Goal: Task Accomplishment & Management: Manage account settings

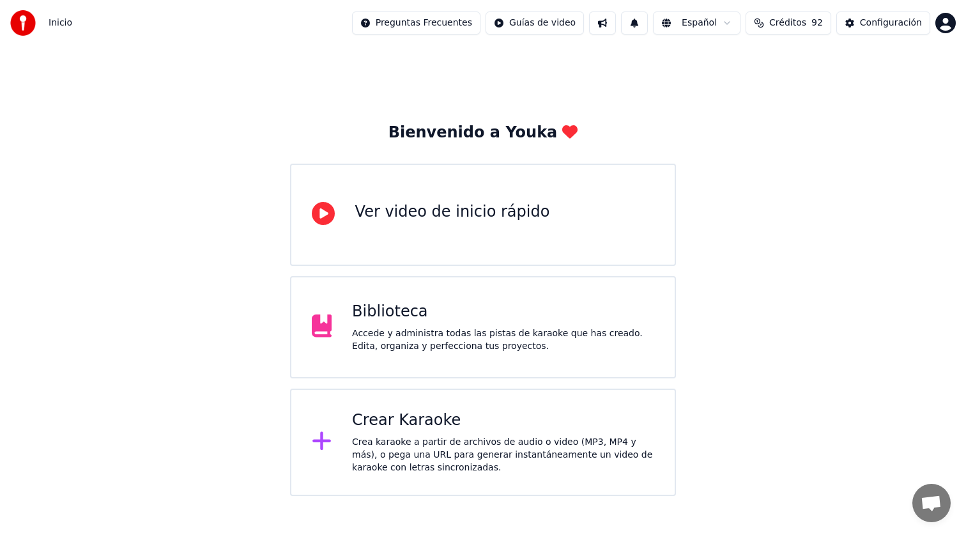
click at [547, 309] on div "Biblioteca" at bounding box center [503, 312] width 302 height 20
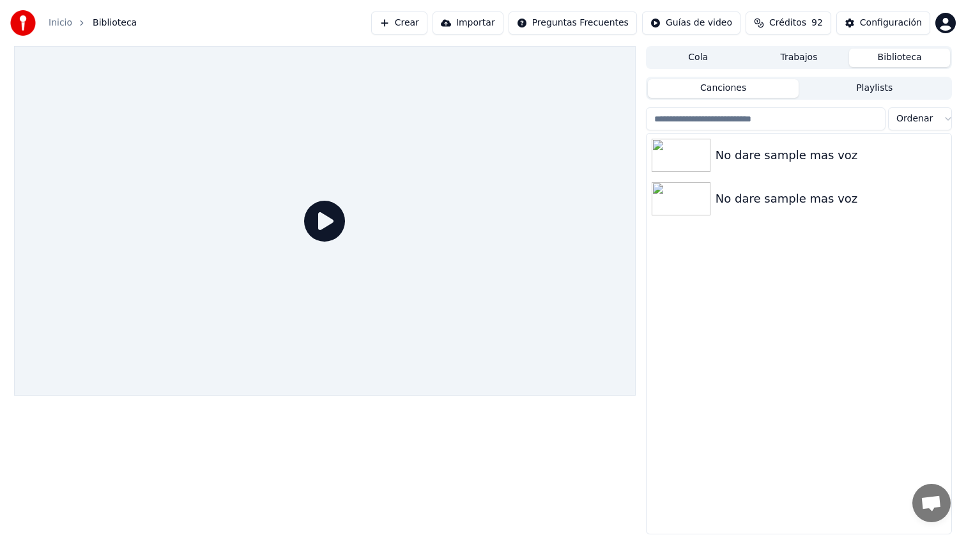
click at [797, 58] on button "Trabajos" at bounding box center [799, 58] width 101 height 19
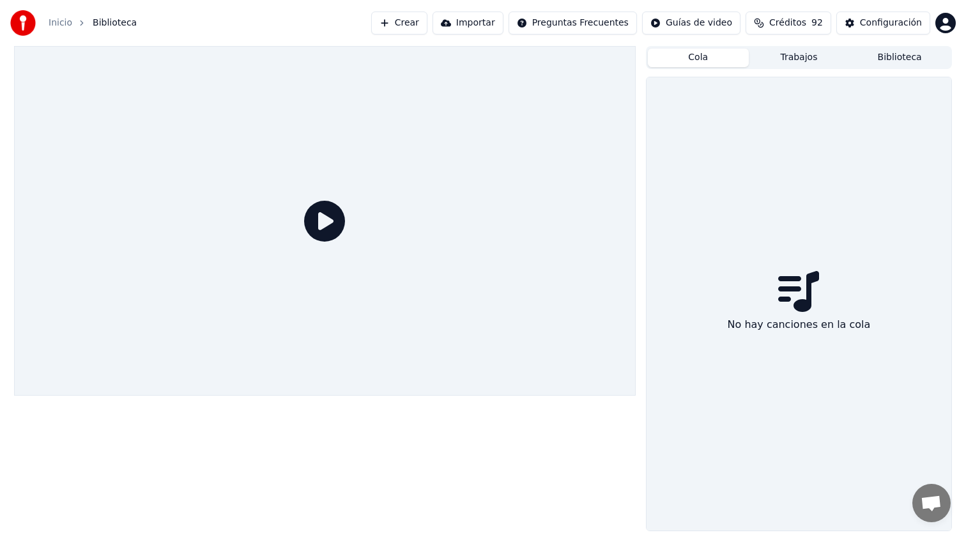
click at [701, 54] on button "Cola" at bounding box center [698, 58] width 101 height 19
click at [862, 57] on button "Biblioteca" at bounding box center [899, 58] width 101 height 19
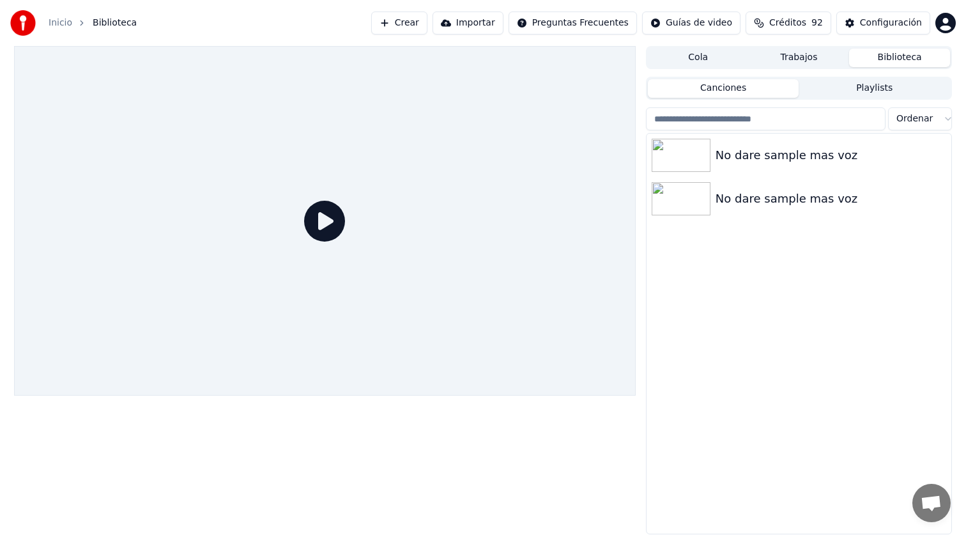
click at [910, 60] on button "Biblioteca" at bounding box center [899, 58] width 101 height 19
click at [897, 58] on button "Biblioteca" at bounding box center [899, 58] width 101 height 19
click at [807, 166] on div "No dare sample mas voz" at bounding box center [799, 155] width 305 height 43
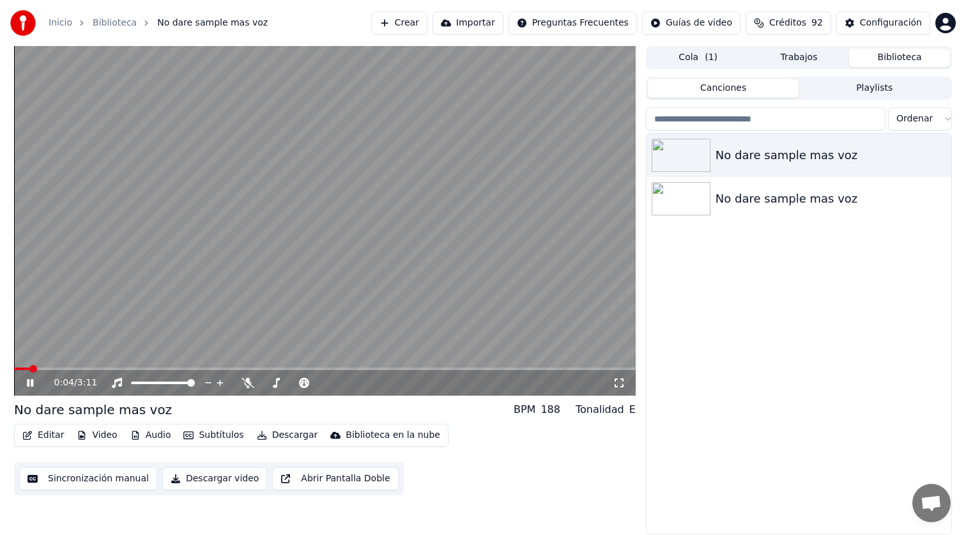
click at [78, 370] on div "0:04 / 3:11" at bounding box center [325, 383] width 622 height 26
click at [86, 368] on span at bounding box center [325, 369] width 622 height 3
click at [708, 52] on span "( 1 )" at bounding box center [711, 57] width 13 height 13
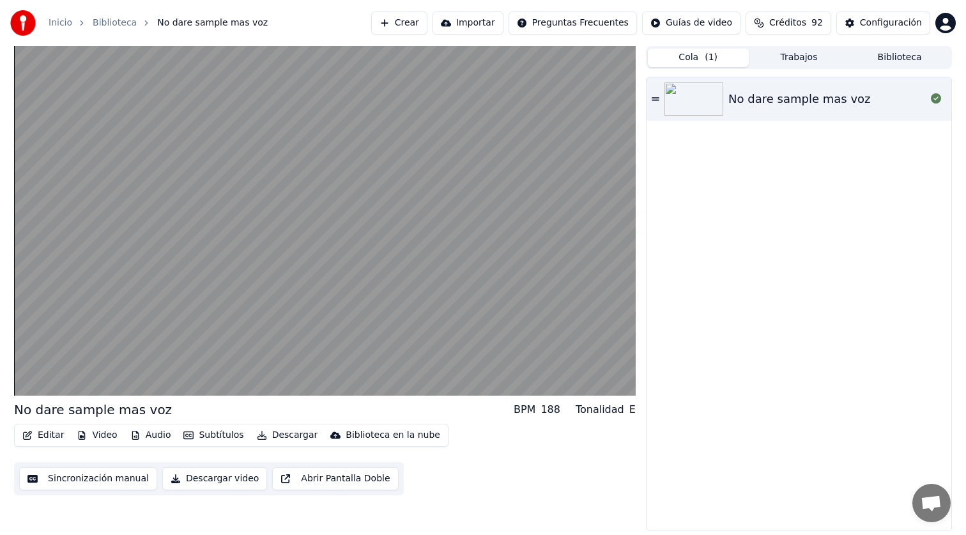
click at [784, 56] on button "Trabajos" at bounding box center [799, 58] width 101 height 19
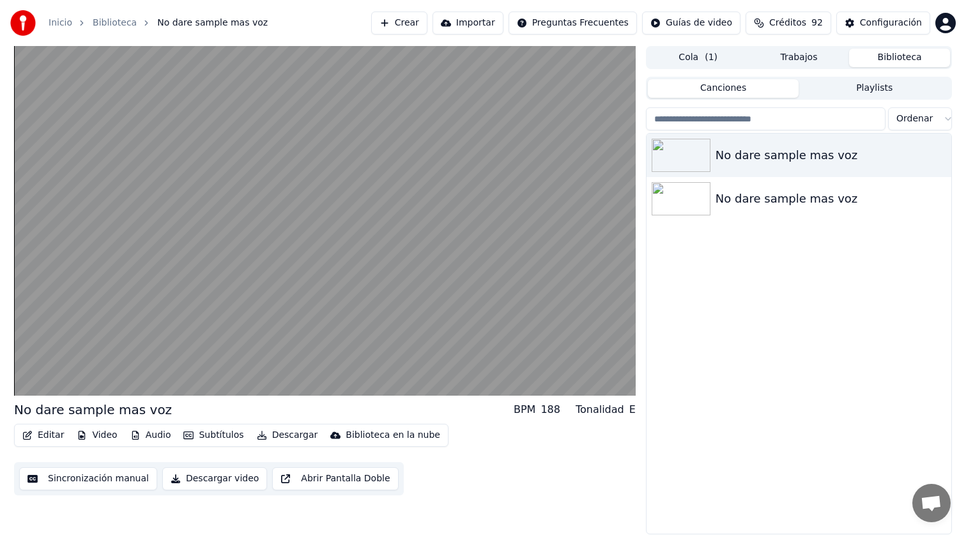
click at [871, 59] on button "Biblioteca" at bounding box center [899, 58] width 101 height 19
click at [772, 206] on div "No dare sample mas voz" at bounding box center [825, 199] width 218 height 18
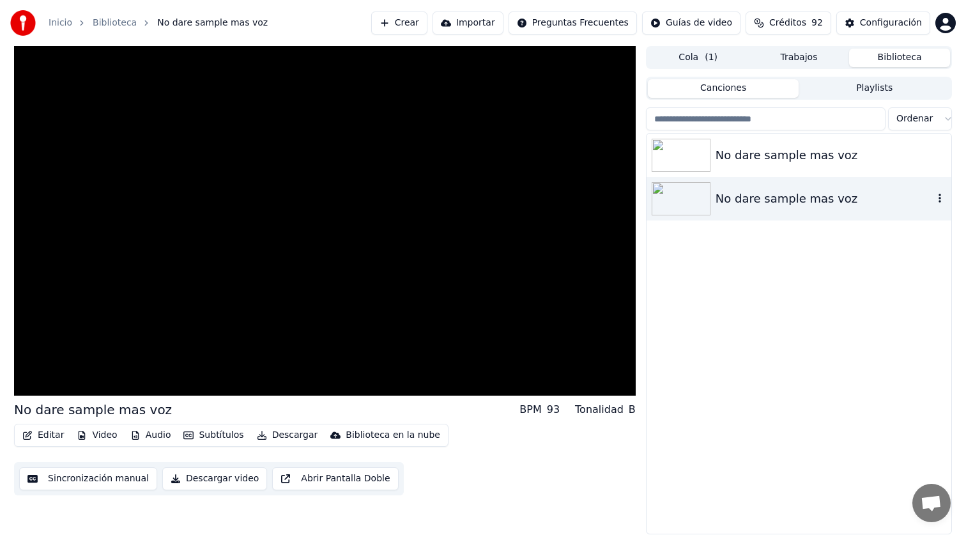
click at [772, 206] on div "No dare sample mas voz" at bounding box center [825, 199] width 218 height 18
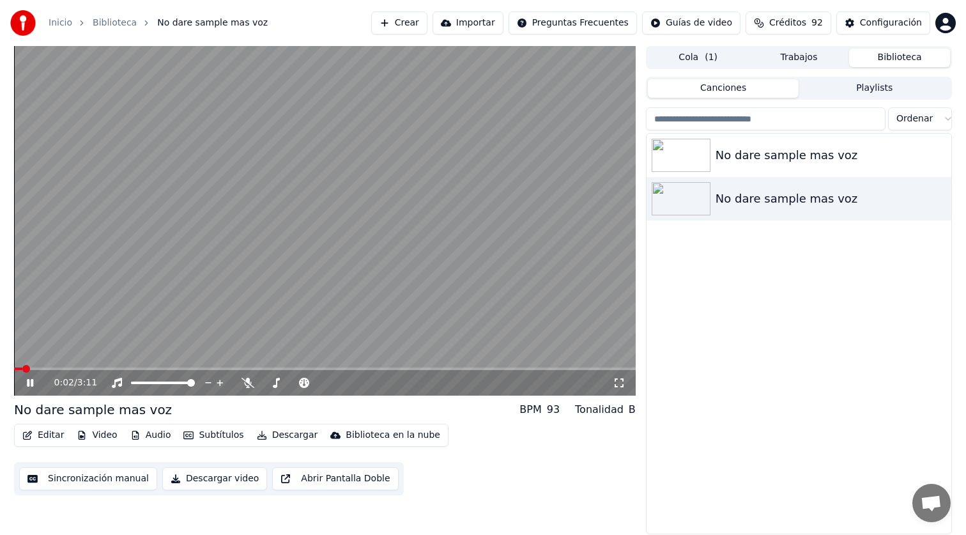
click at [183, 366] on video at bounding box center [325, 221] width 622 height 350
click at [718, 60] on button "Cola ( 1 )" at bounding box center [698, 58] width 101 height 19
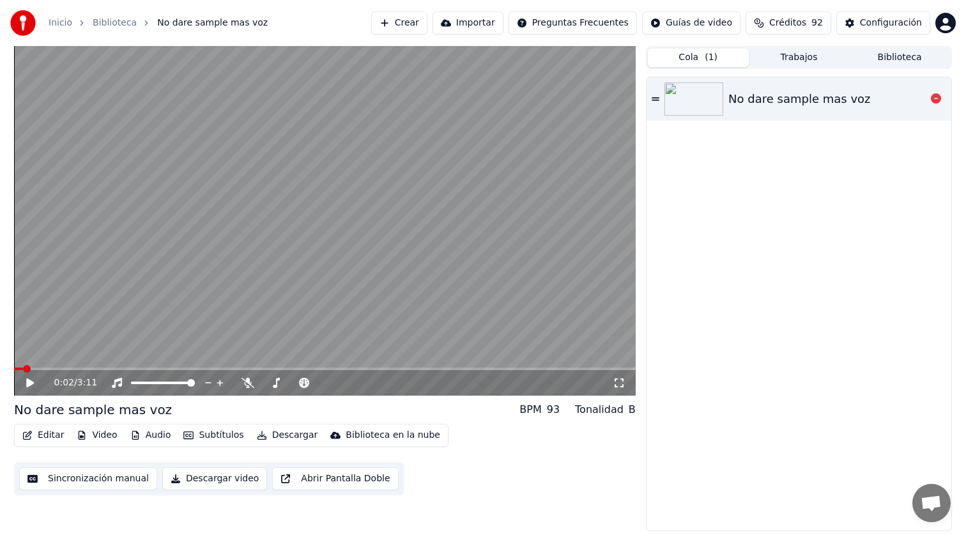
click at [714, 91] on img at bounding box center [694, 98] width 59 height 33
click at [89, 369] on span at bounding box center [325, 369] width 622 height 3
click at [174, 369] on span at bounding box center [325, 369] width 622 height 3
click at [290, 368] on span at bounding box center [325, 369] width 622 height 3
click at [414, 295] on video at bounding box center [325, 221] width 622 height 350
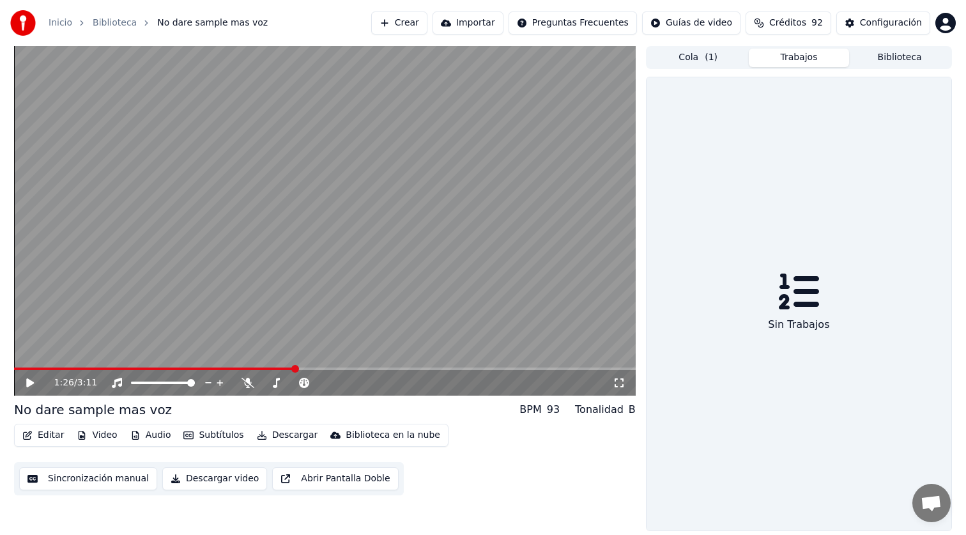
click at [811, 54] on button "Trabajos" at bounding box center [799, 58] width 101 height 19
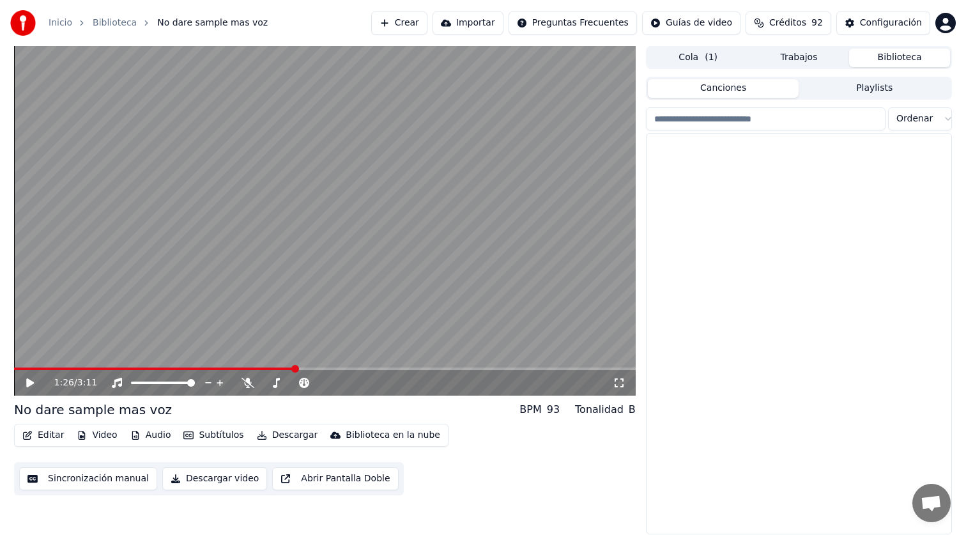
click at [872, 60] on button "Biblioteca" at bounding box center [899, 58] width 101 height 19
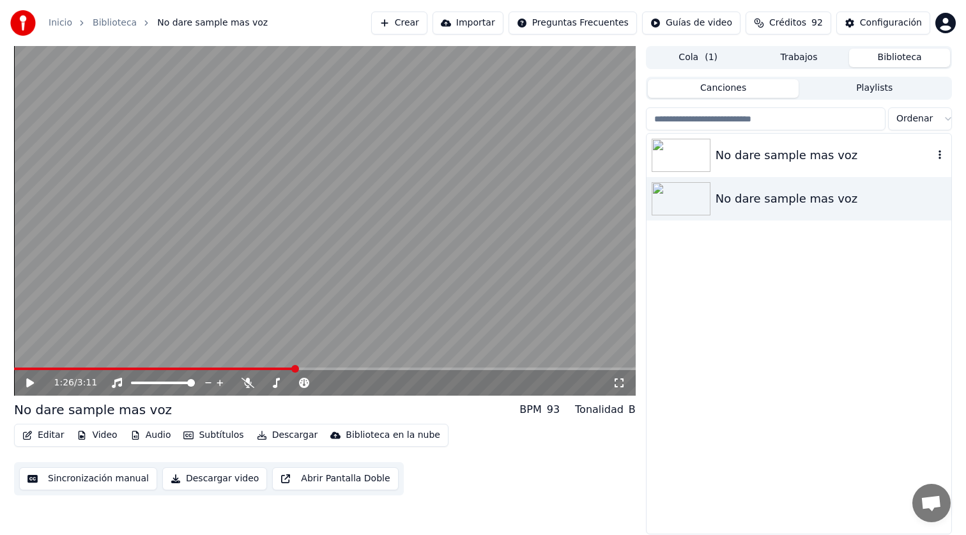
click at [779, 157] on div "No dare sample mas voz" at bounding box center [825, 155] width 218 height 18
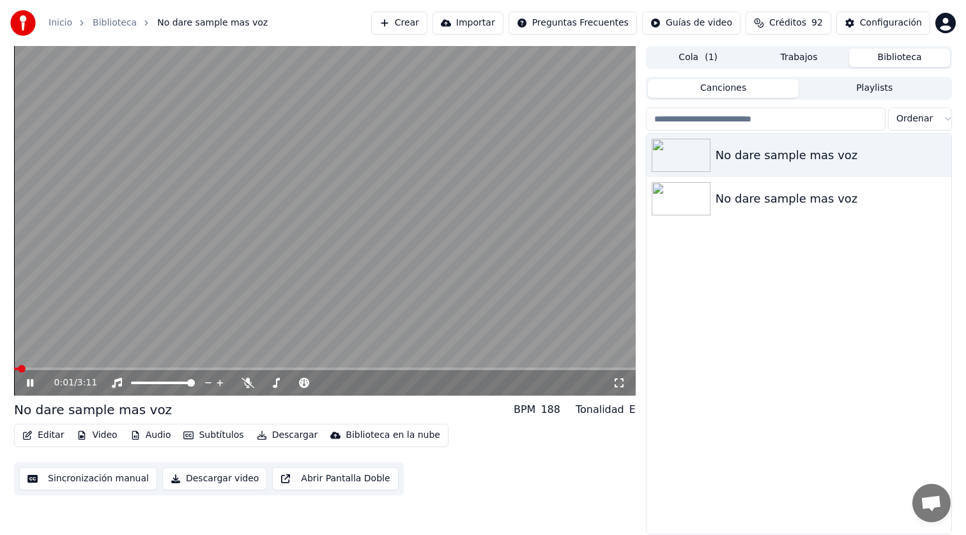
click at [84, 368] on span at bounding box center [325, 369] width 622 height 3
click at [89, 472] on button "Sincronización manual" at bounding box center [88, 478] width 138 height 23
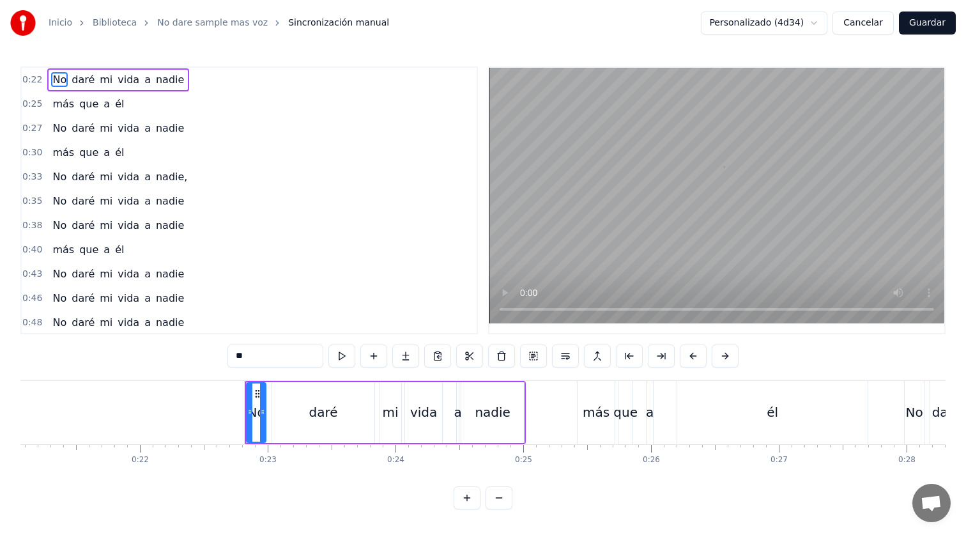
scroll to position [0, 2853]
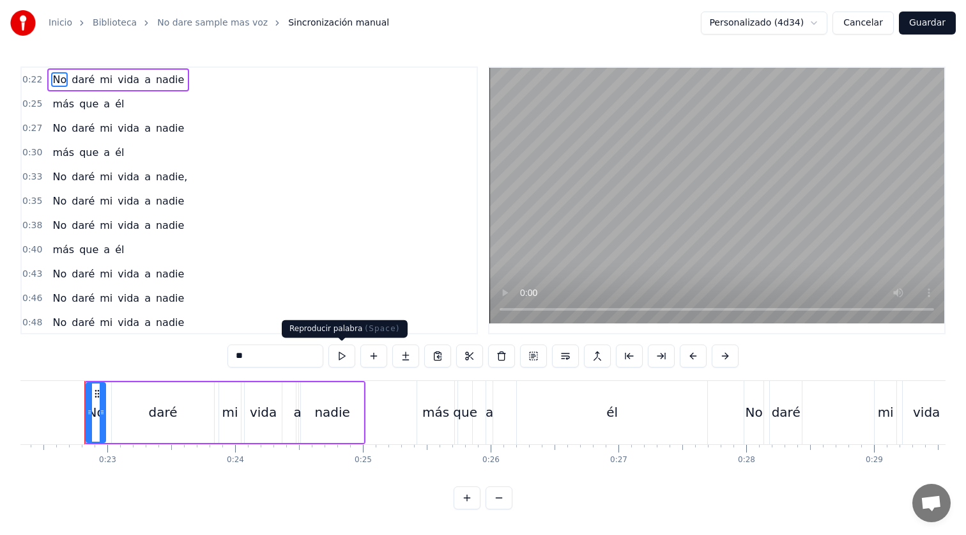
click at [339, 355] on button at bounding box center [342, 356] width 27 height 23
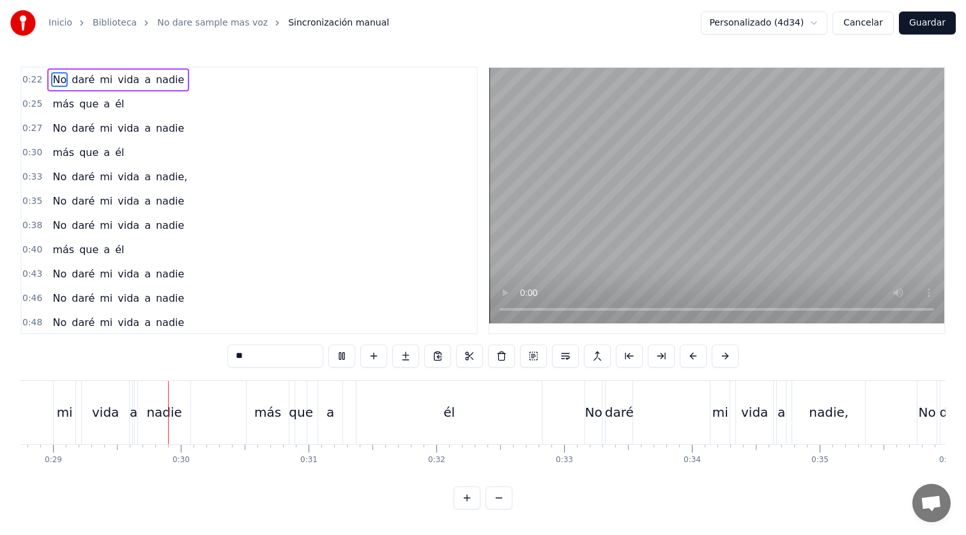
scroll to position [0, 3682]
click at [155, 170] on span "nadie," at bounding box center [172, 176] width 34 height 15
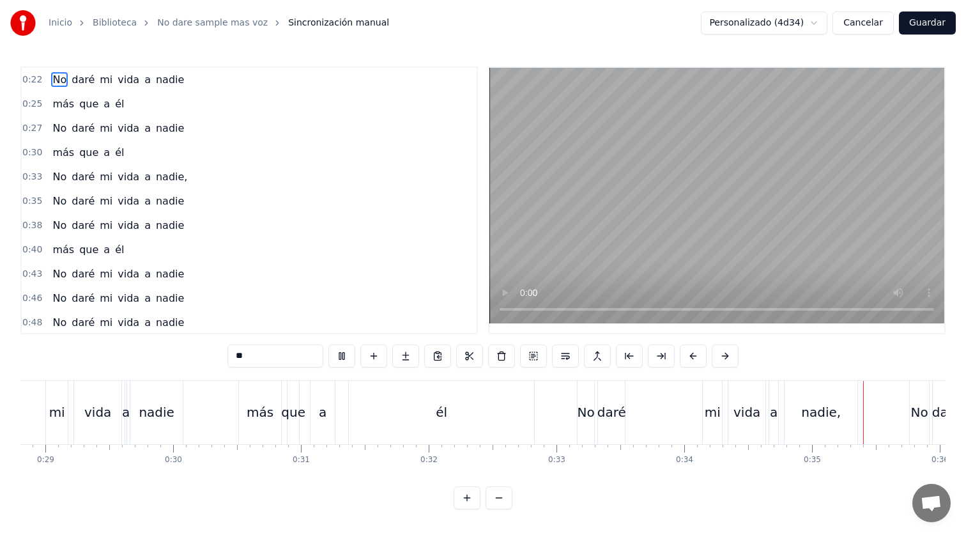
click at [164, 180] on span "nadie," at bounding box center [172, 176] width 34 height 15
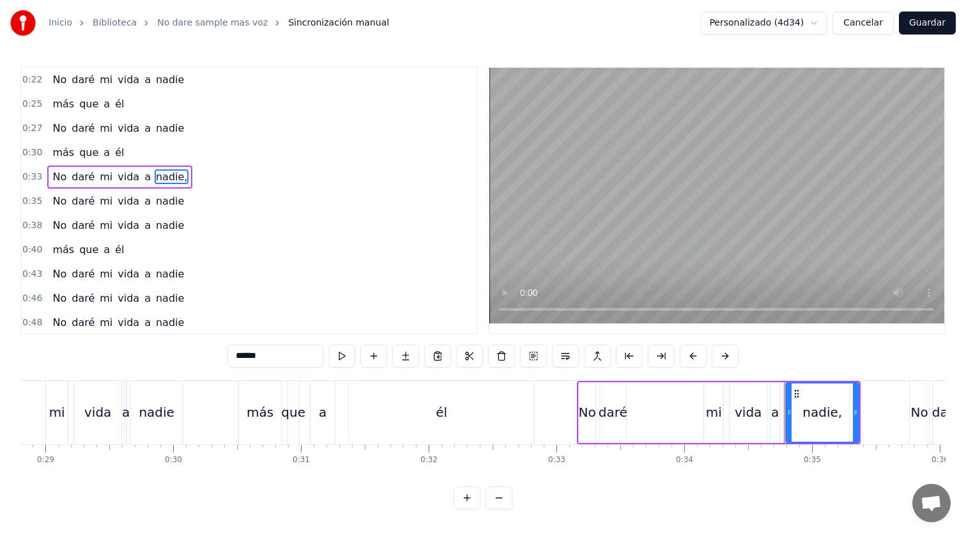
click at [270, 358] on input "******" at bounding box center [276, 356] width 96 height 23
type input "*****"
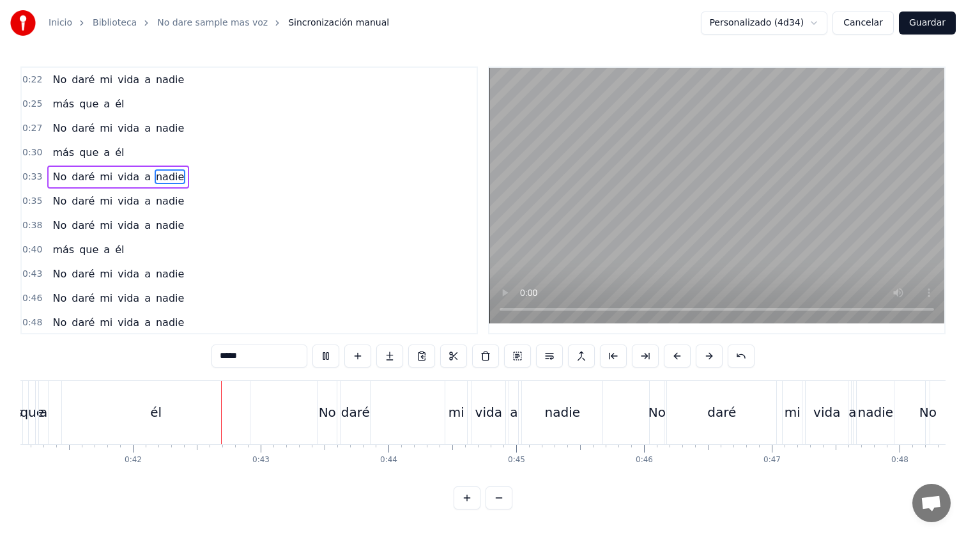
scroll to position [0, 5324]
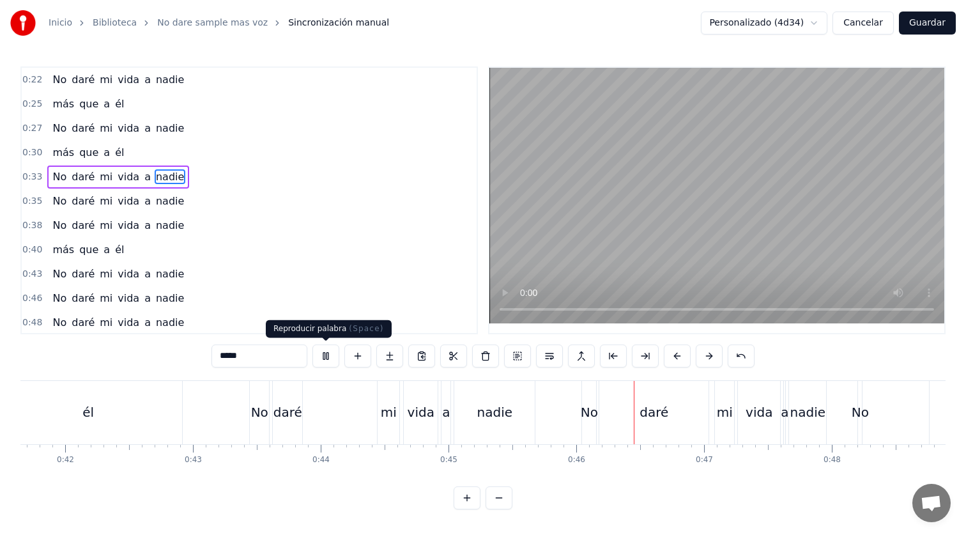
click at [327, 351] on button at bounding box center [326, 356] width 27 height 23
click at [810, 26] on html "Inicio Biblioteca No dare sample mas voz Sincronización manual Personalizado (4…" at bounding box center [483, 265] width 966 height 530
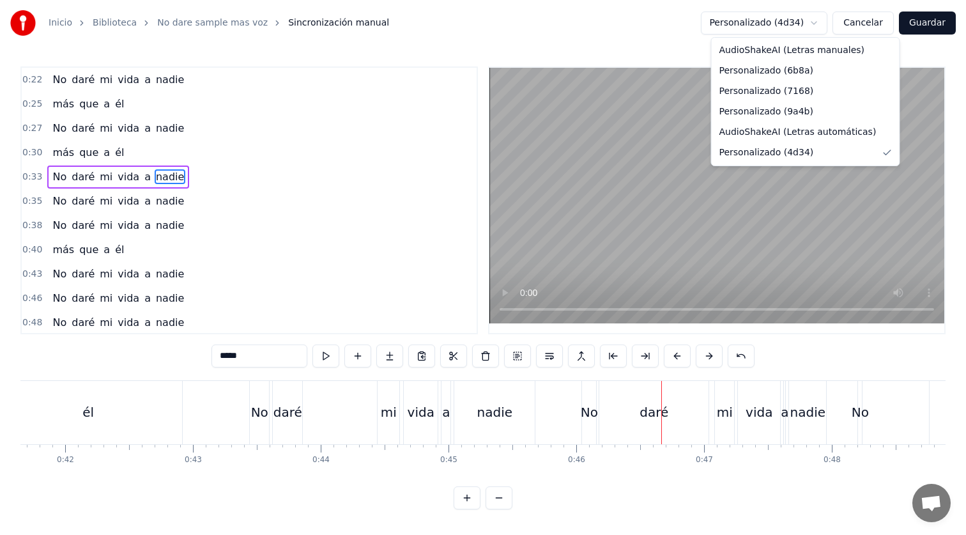
click at [330, 360] on html "Inicio Biblioteca No dare sample mas voz Sincronización manual Personalizado (4…" at bounding box center [483, 265] width 966 height 530
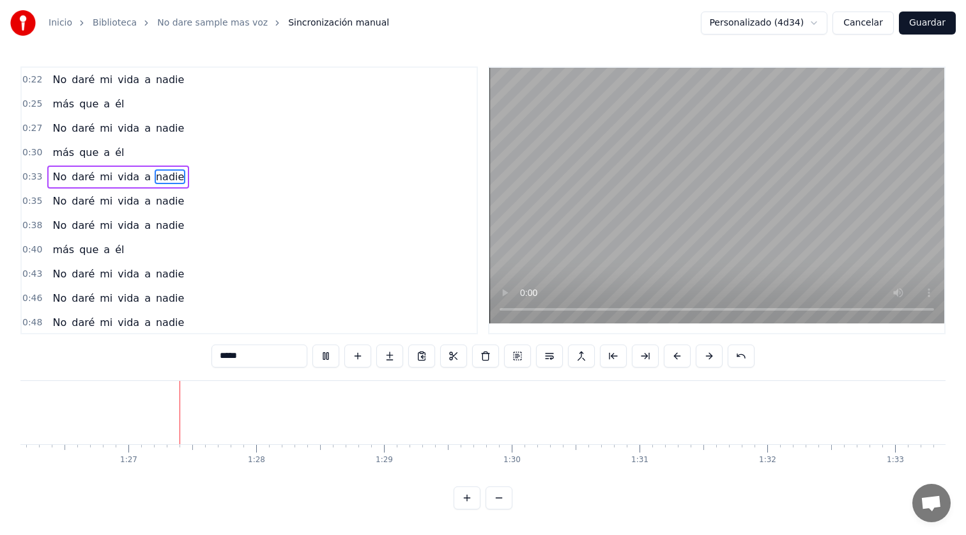
scroll to position [0, 11029]
click at [933, 19] on button "Guardar" at bounding box center [927, 23] width 57 height 23
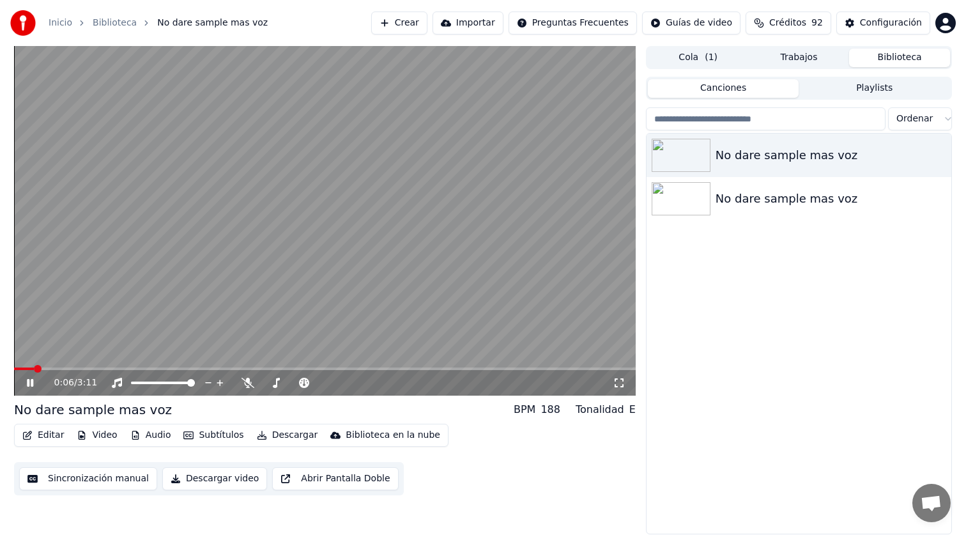
click at [56, 434] on button "Editar" at bounding box center [43, 435] width 52 height 18
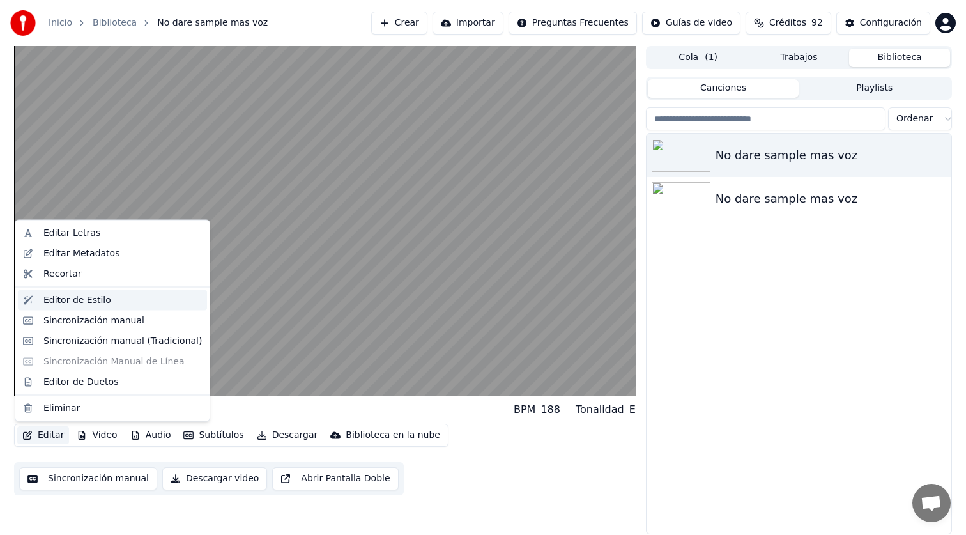
click at [92, 302] on div "Editor de Estilo" at bounding box center [77, 299] width 68 height 13
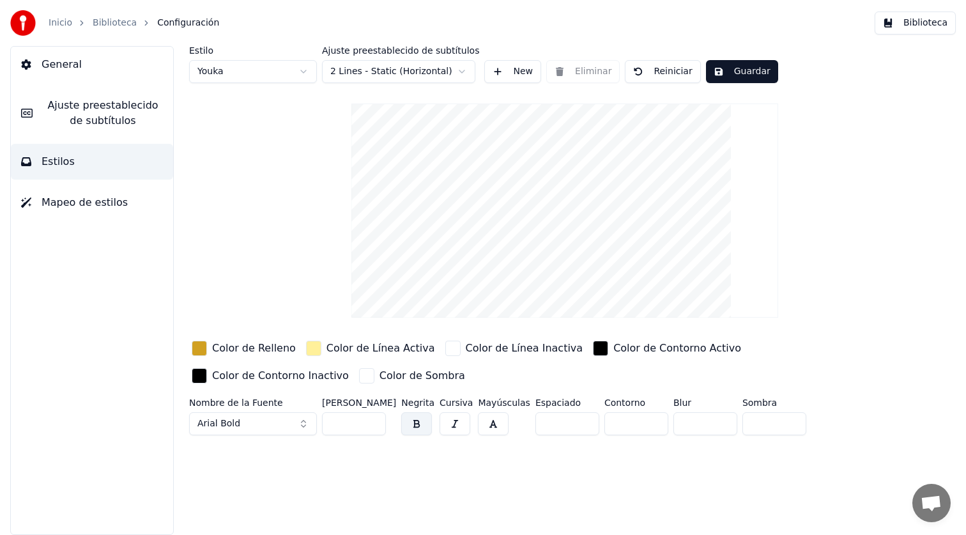
click at [113, 108] on span "Ajuste preestablecido de subtítulos" at bounding box center [103, 113] width 120 height 31
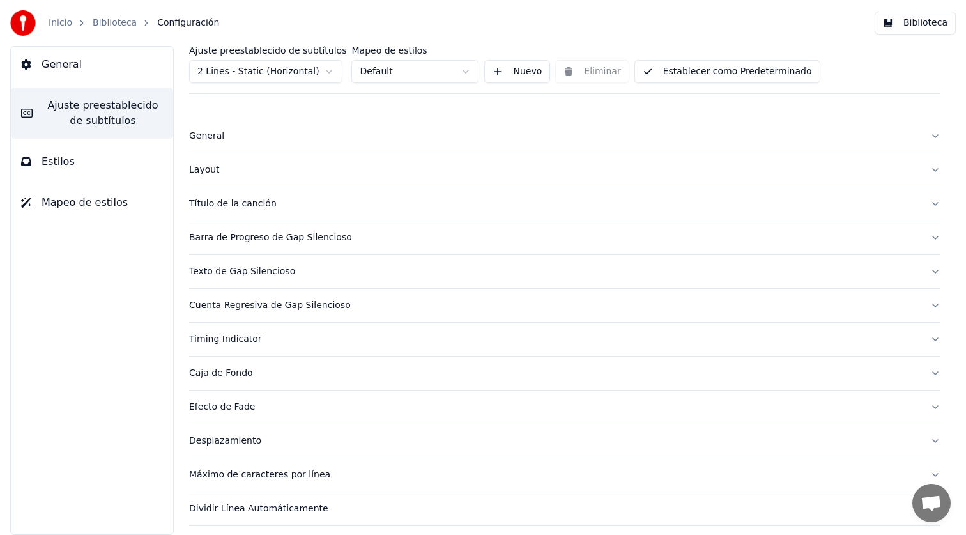
click at [228, 166] on div "Layout" at bounding box center [554, 170] width 731 height 13
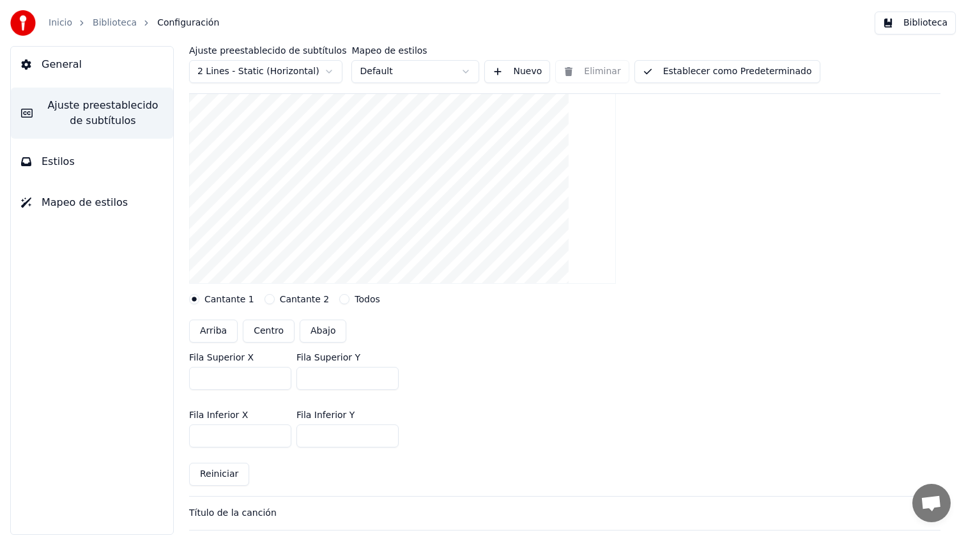
scroll to position [167, 0]
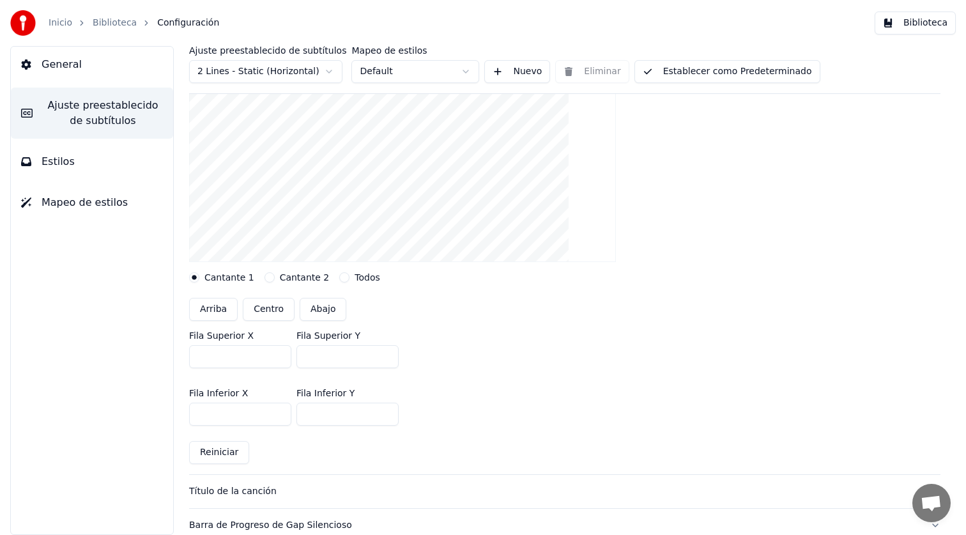
click at [263, 310] on button "Centro" at bounding box center [269, 309] width 52 height 23
type input "***"
click at [673, 76] on button "Establecer como Predeterminado" at bounding box center [728, 71] width 186 height 23
click at [653, 74] on button "Hecho" at bounding box center [667, 71] width 65 height 23
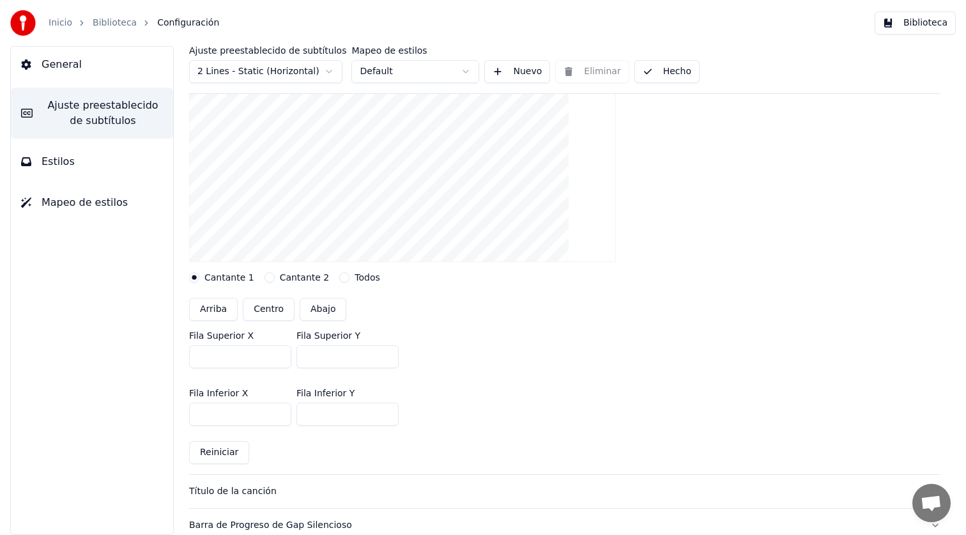
click at [912, 26] on button "Biblioteca" at bounding box center [915, 23] width 81 height 23
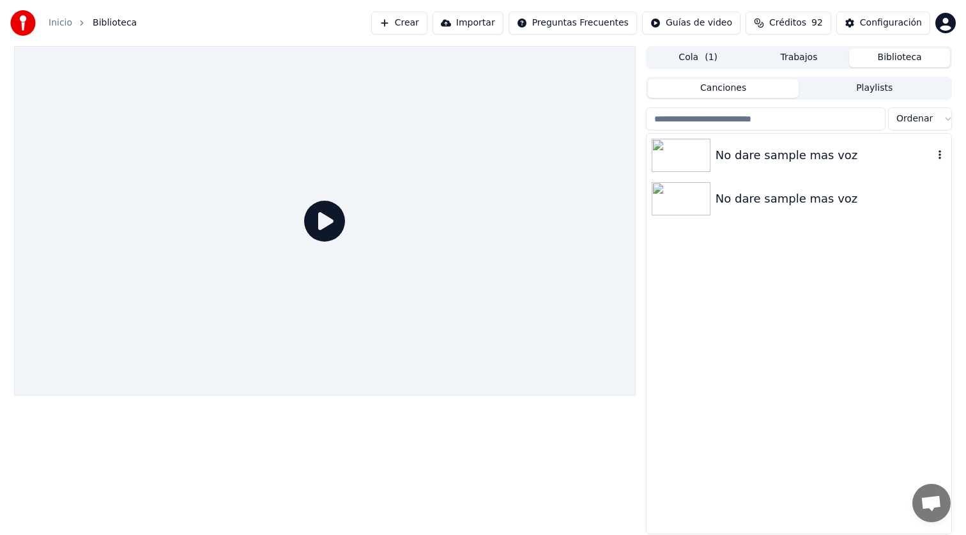
click at [709, 155] on img at bounding box center [681, 155] width 59 height 33
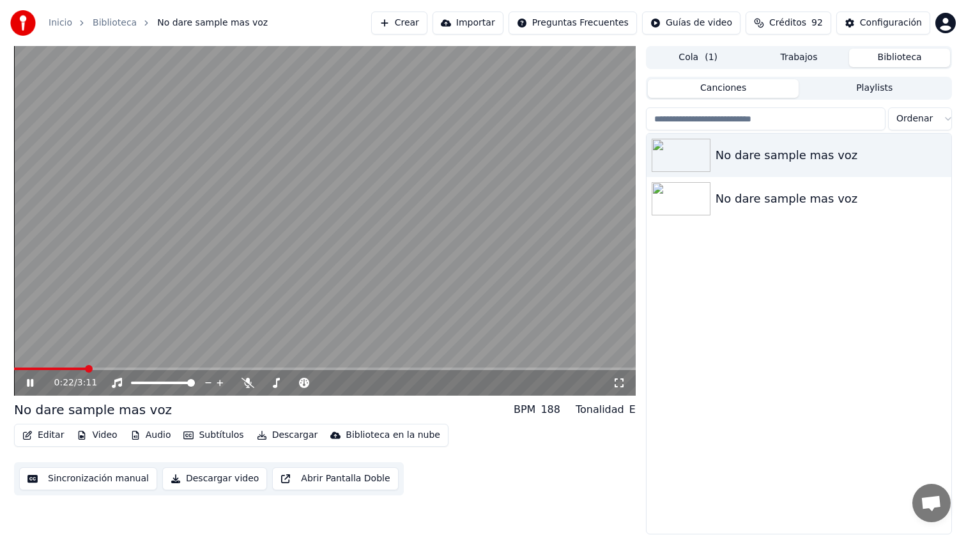
click at [84, 368] on span at bounding box center [325, 369] width 622 height 3
click at [59, 366] on video at bounding box center [325, 221] width 622 height 350
click at [75, 364] on video at bounding box center [325, 221] width 622 height 350
click at [68, 367] on video at bounding box center [325, 221] width 622 height 350
click at [63, 368] on span at bounding box center [54, 369] width 80 height 3
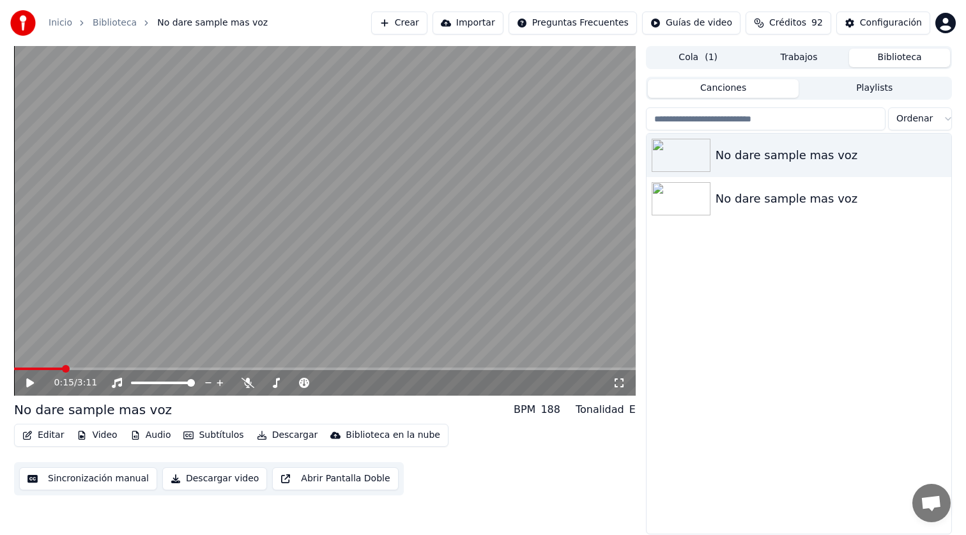
click at [31, 386] on icon at bounding box center [39, 383] width 30 height 10
click at [76, 368] on span at bounding box center [45, 369] width 62 height 3
click at [59, 366] on video at bounding box center [325, 221] width 622 height 350
click at [56, 369] on span at bounding box center [47, 369] width 66 height 3
click at [46, 369] on span at bounding box center [30, 369] width 33 height 3
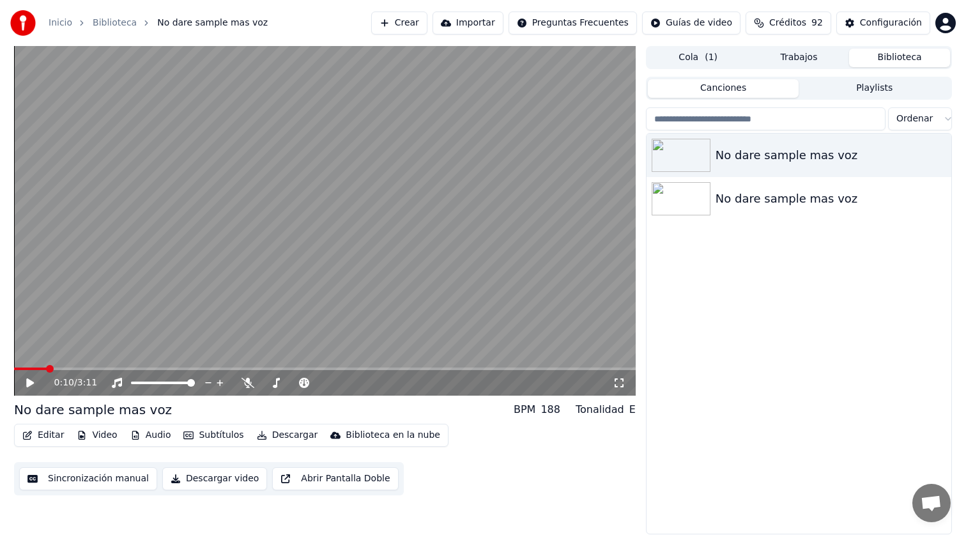
click at [24, 393] on div "0:10 / 3:11" at bounding box center [325, 383] width 622 height 26
click at [26, 387] on icon at bounding box center [39, 383] width 30 height 10
click at [107, 367] on video at bounding box center [325, 221] width 622 height 350
click at [98, 369] on span at bounding box center [325, 369] width 622 height 3
click at [249, 380] on icon at bounding box center [248, 383] width 13 height 10
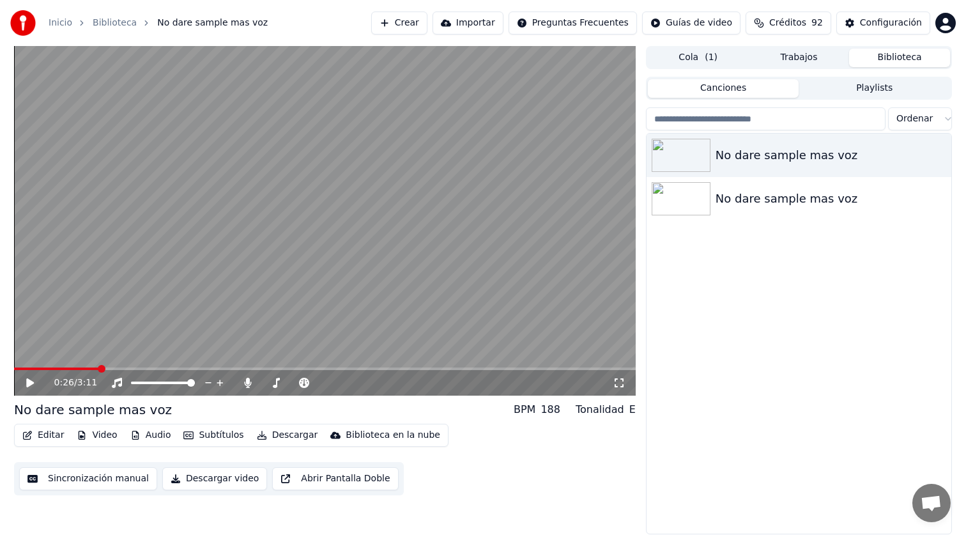
click at [22, 380] on div "0:26 / 3:11" at bounding box center [325, 382] width 612 height 13
click at [31, 388] on icon at bounding box center [39, 383] width 30 height 10
click at [936, 198] on icon "button" at bounding box center [940, 198] width 13 height 10
click at [284, 366] on video at bounding box center [325, 221] width 622 height 350
click at [290, 368] on span at bounding box center [325, 369] width 622 height 3
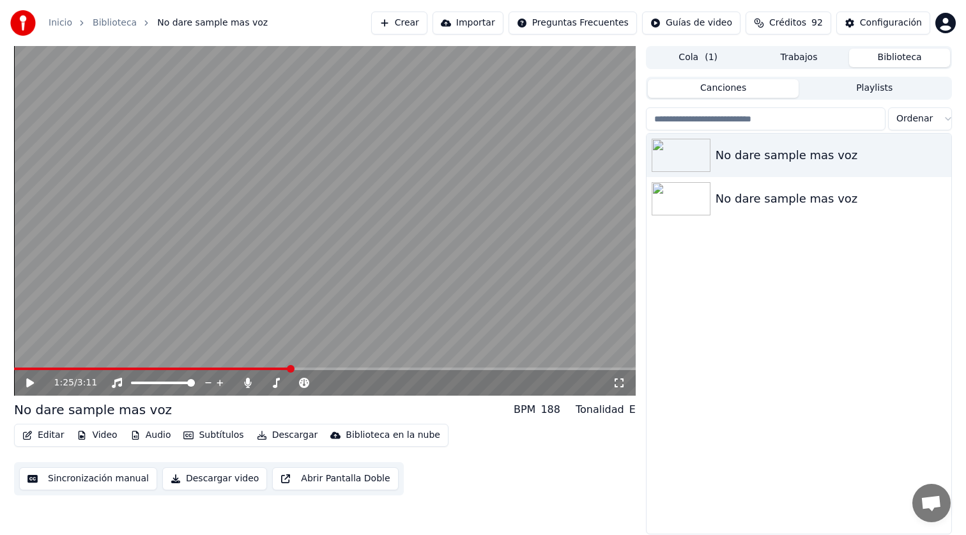
click at [306, 319] on video at bounding box center [325, 221] width 622 height 350
click at [33, 384] on icon at bounding box center [30, 383] width 6 height 8
click at [54, 430] on button "Editar" at bounding box center [43, 435] width 52 height 18
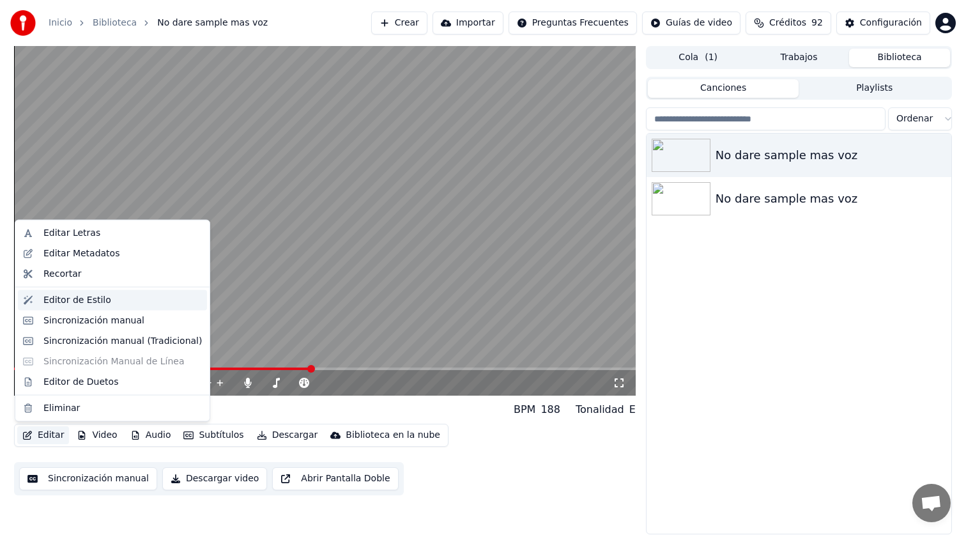
click at [88, 299] on div "Editor de Estilo" at bounding box center [77, 299] width 68 height 13
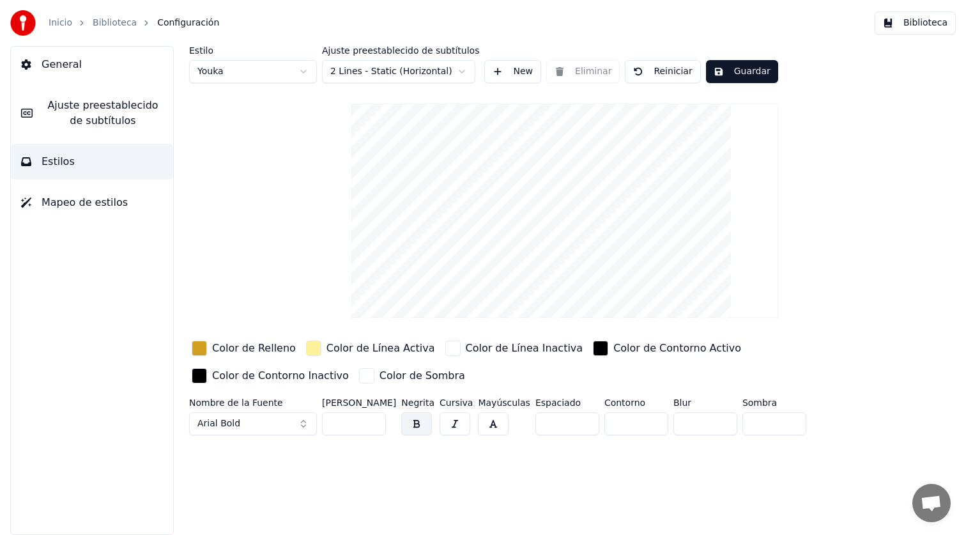
click at [107, 122] on span "Ajuste preestablecido de subtítulos" at bounding box center [103, 113] width 120 height 31
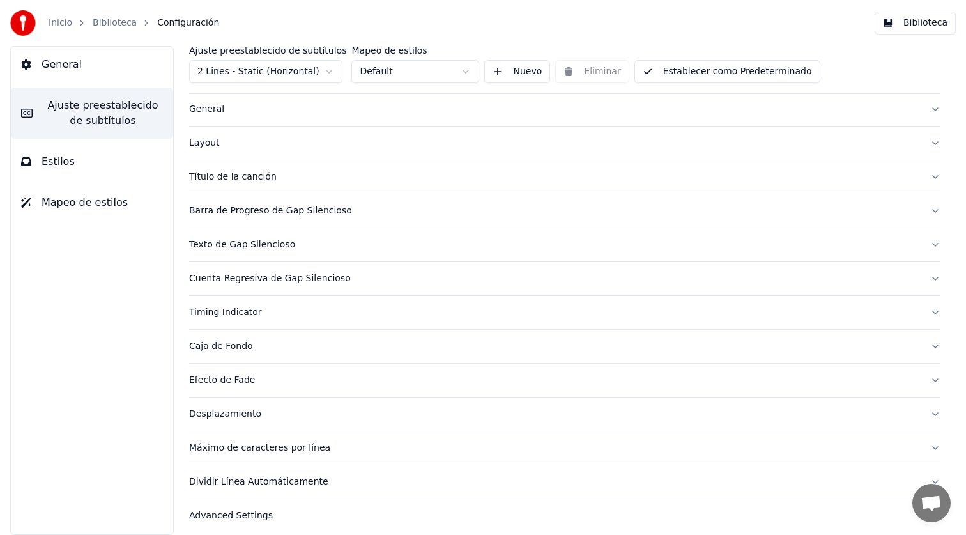
scroll to position [35, 0]
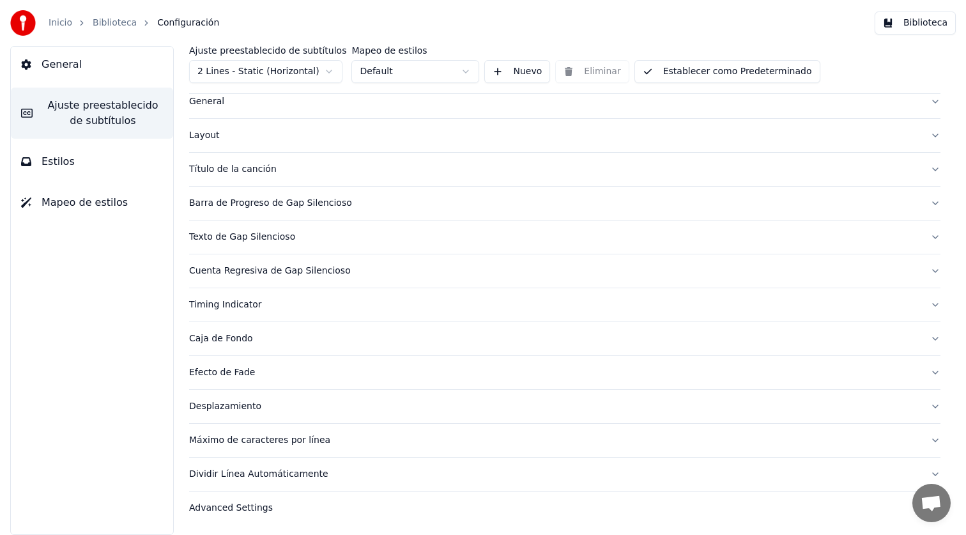
click at [277, 205] on div "Barra de Progreso de Gap Silencioso" at bounding box center [554, 203] width 731 height 13
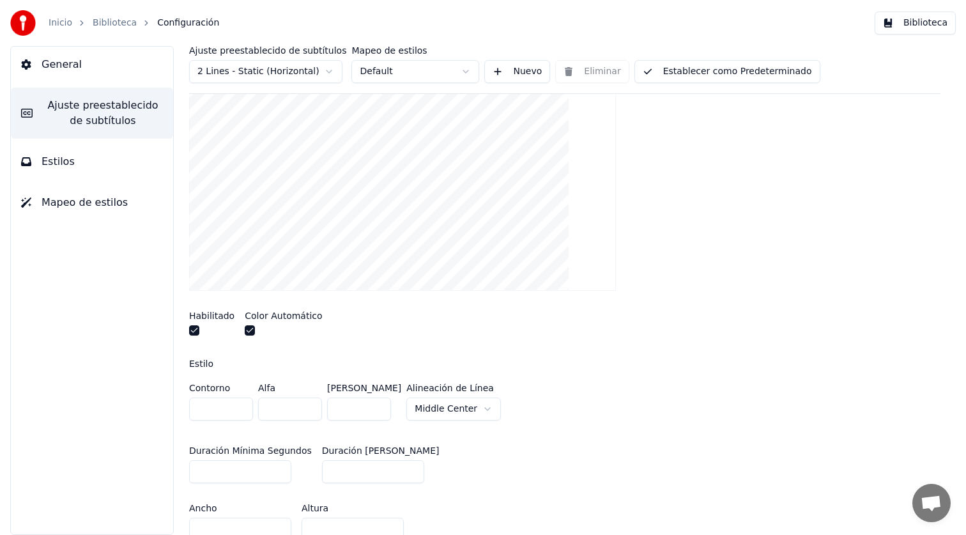
scroll to position [213, 0]
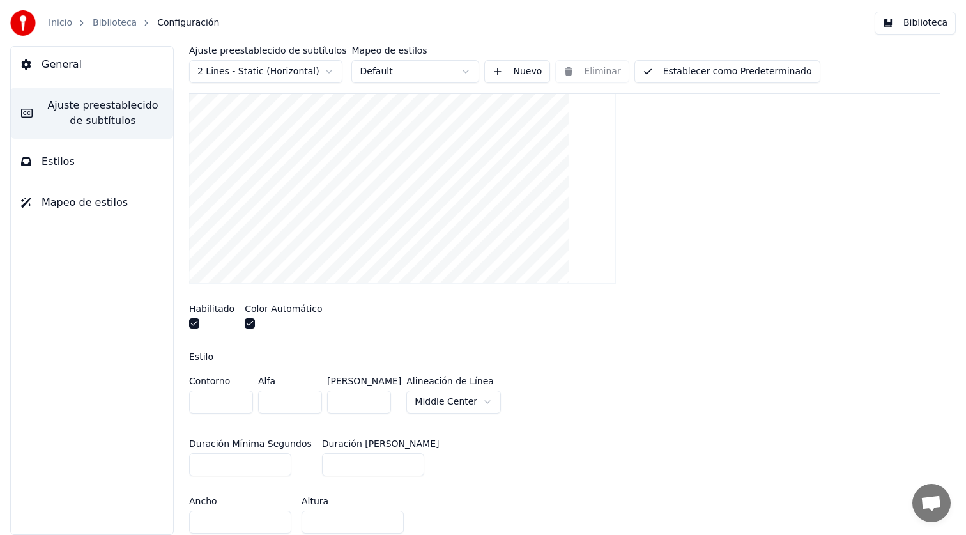
click at [251, 322] on button "button" at bounding box center [250, 323] width 10 height 10
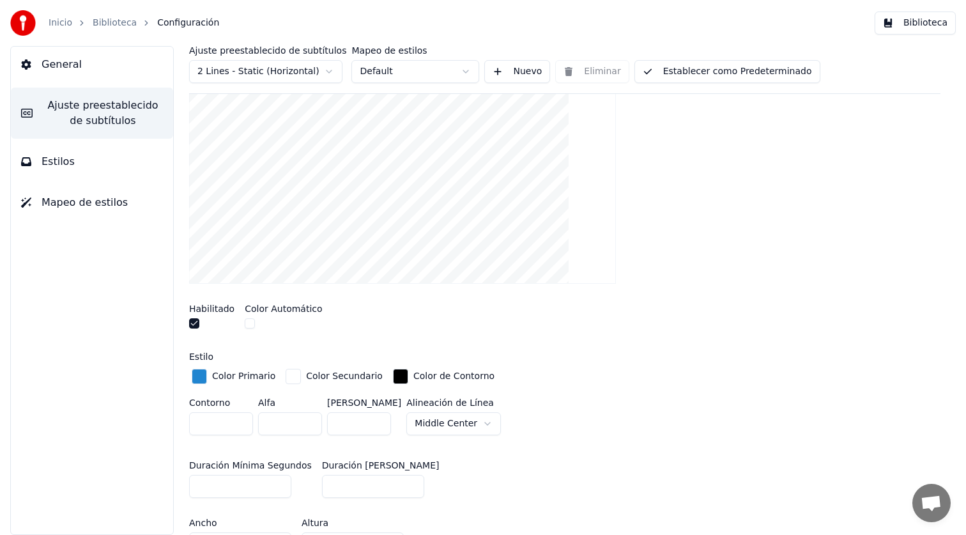
click at [245, 321] on button "button" at bounding box center [250, 323] width 10 height 10
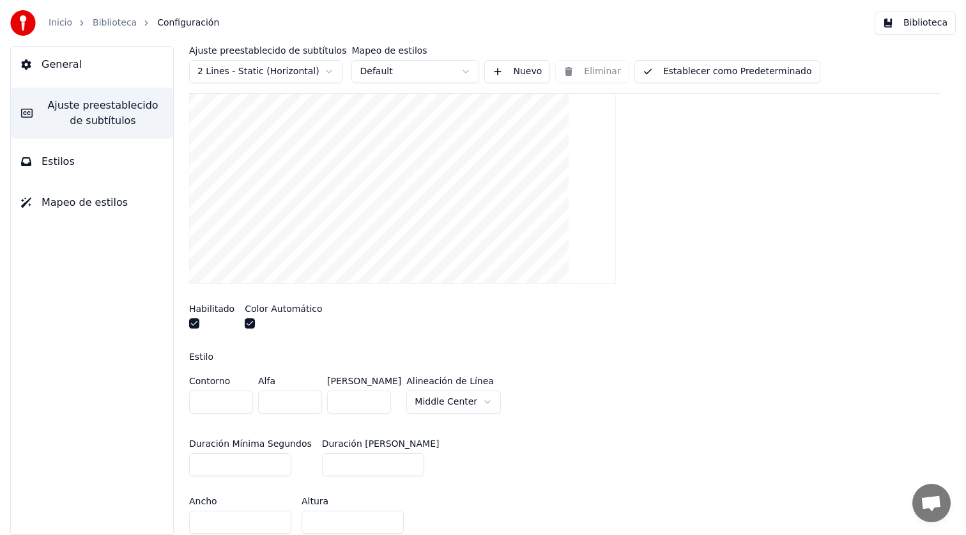
click at [245, 321] on button "button" at bounding box center [250, 323] width 10 height 10
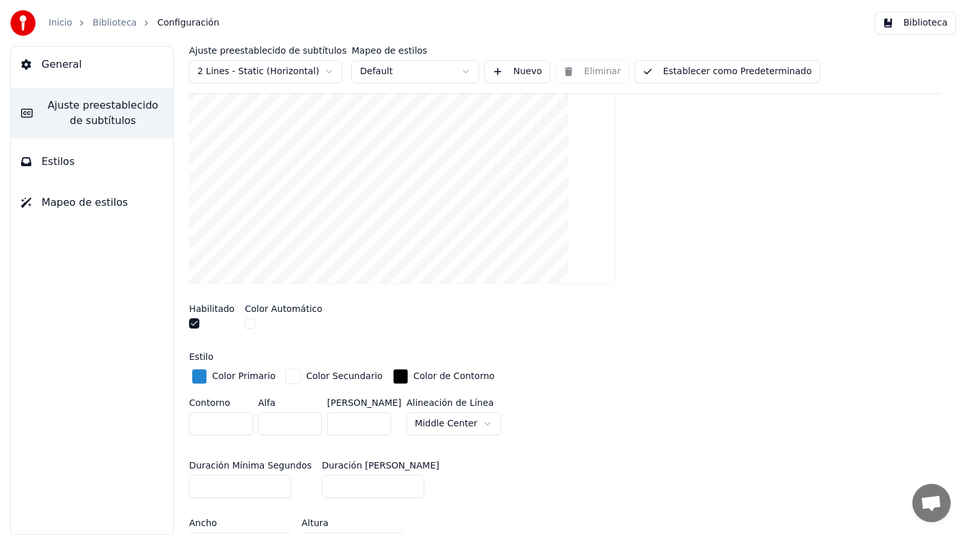
click at [245, 321] on button "button" at bounding box center [250, 323] width 10 height 10
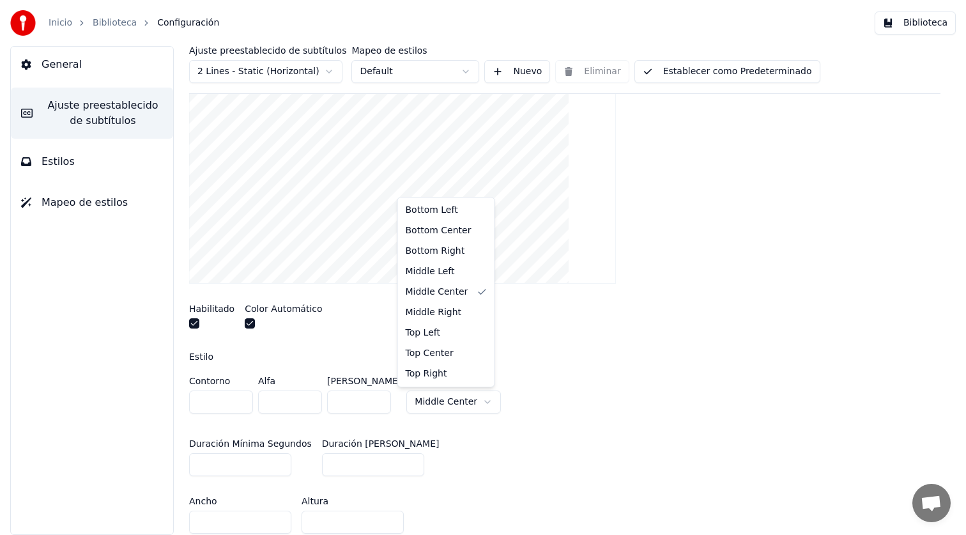
click at [422, 400] on html "Inicio Biblioteca Configuración Biblioteca General Ajuste preestablecido de sub…" at bounding box center [483, 267] width 966 height 535
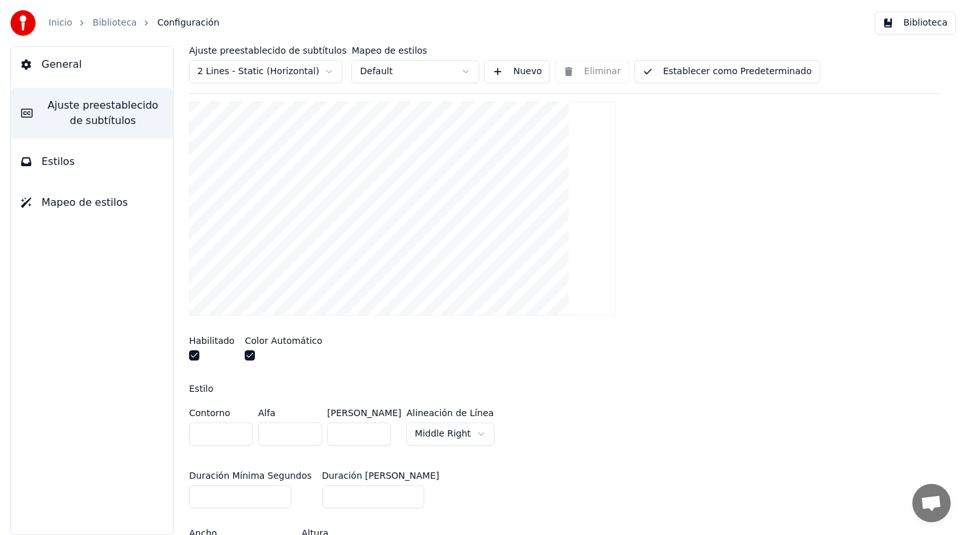
scroll to position [171, 0]
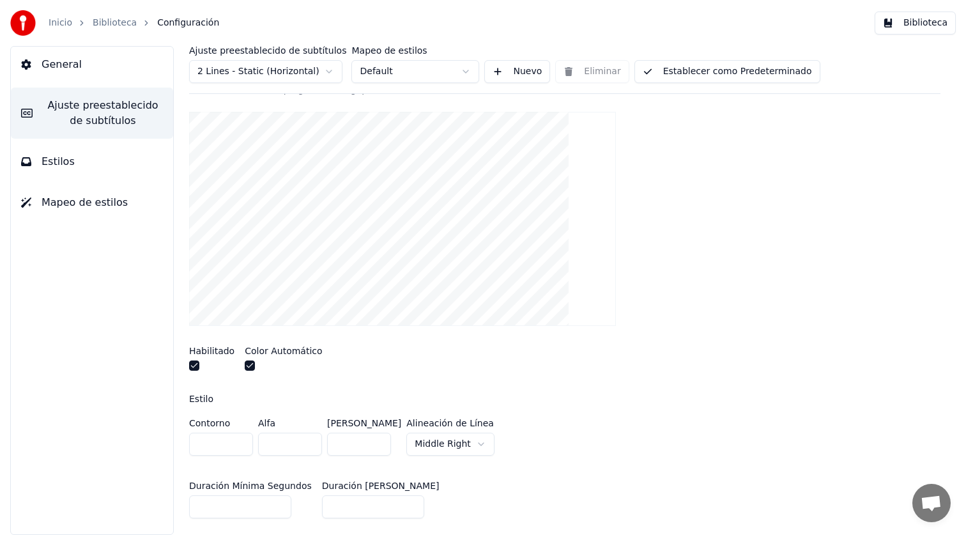
click at [442, 440] on html "Inicio Biblioteca Configuración Biblioteca General Ajuste preestablecido de sub…" at bounding box center [483, 267] width 966 height 535
click at [428, 449] on html "Inicio Biblioteca Configuración Biblioteca General Ajuste preestablecido de sub…" at bounding box center [483, 267] width 966 height 535
click at [424, 442] on html "Inicio Biblioteca Configuración Biblioteca General Ajuste preestablecido de sub…" at bounding box center [483, 267] width 966 height 535
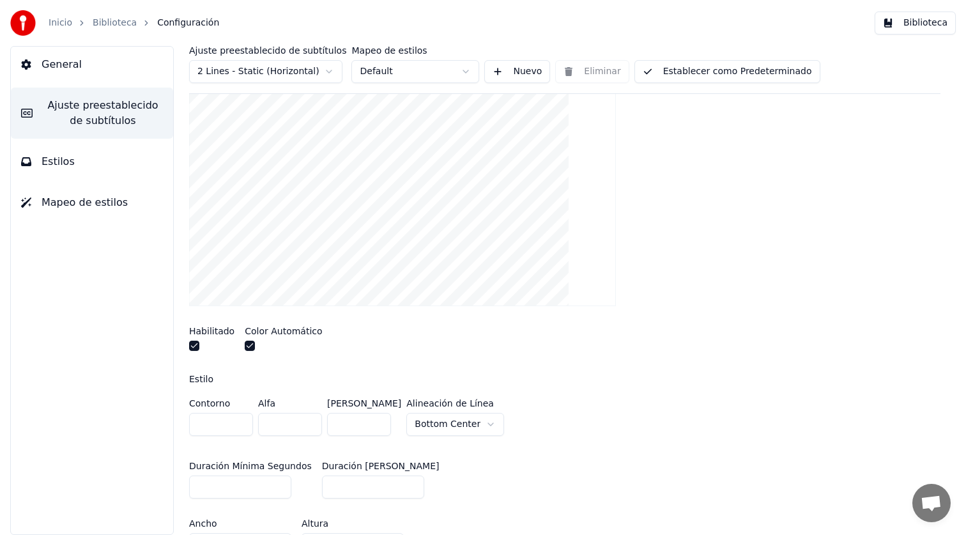
scroll to position [192, 0]
drag, startPoint x: 356, startPoint y: 419, endPoint x: 371, endPoint y: 419, distance: 14.7
click at [357, 419] on input "*" at bounding box center [359, 423] width 64 height 23
click at [378, 416] on input "*" at bounding box center [359, 423] width 64 height 23
click at [378, 417] on input "*" at bounding box center [359, 423] width 64 height 23
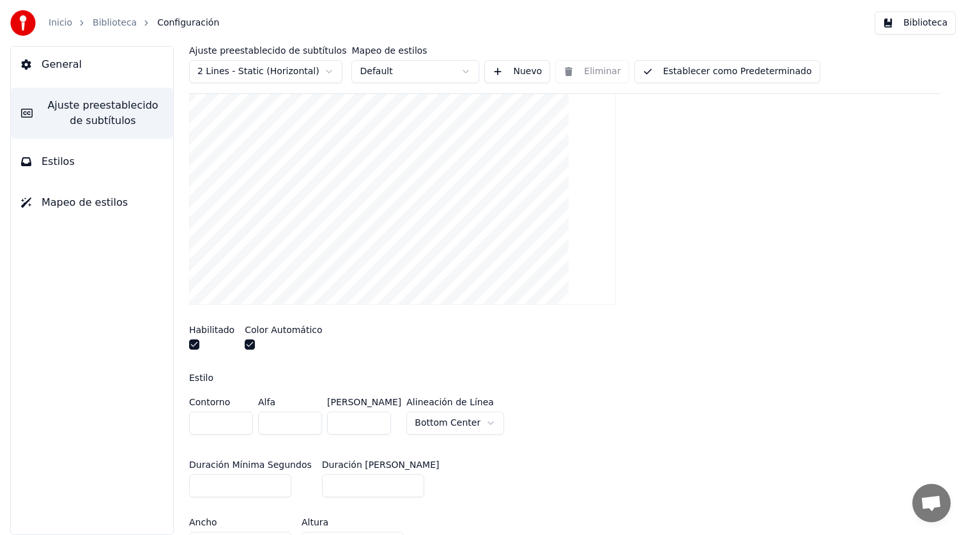
click at [378, 417] on input "*" at bounding box center [359, 423] width 64 height 23
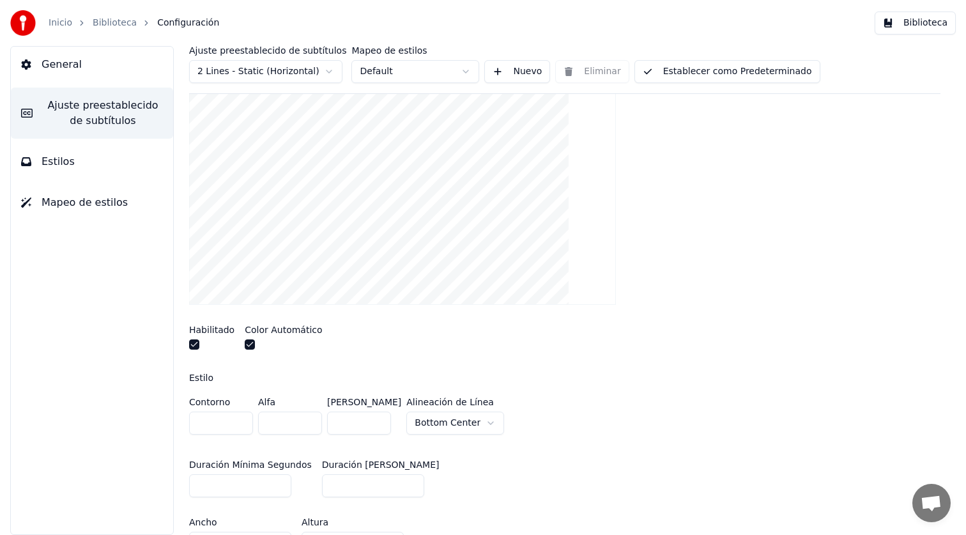
click at [378, 417] on input "*" at bounding box center [359, 423] width 64 height 23
click at [378, 417] on input "**" at bounding box center [359, 423] width 64 height 23
drag, startPoint x: 361, startPoint y: 424, endPoint x: 323, endPoint y: 421, distance: 37.8
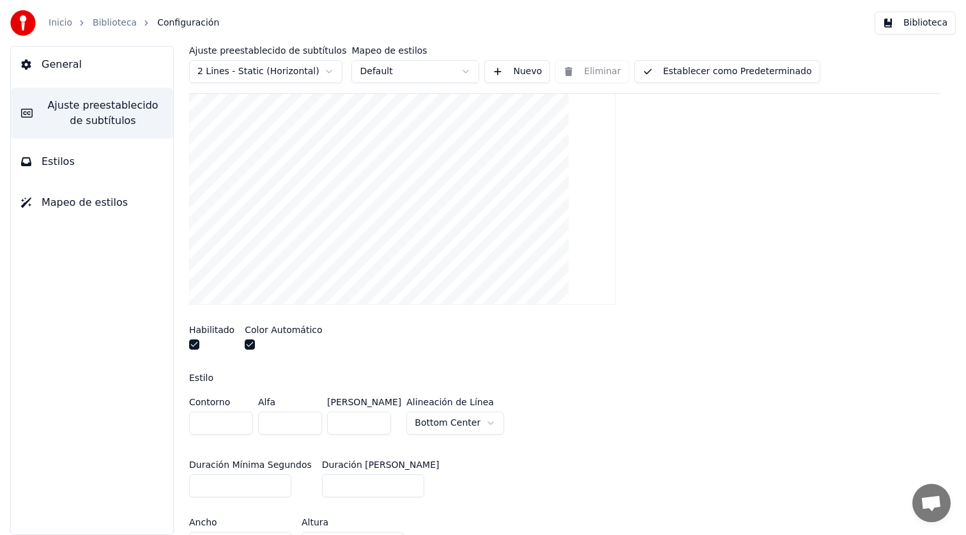
click at [322, 421] on div "Contorno * Alfa * Margen Inferior ** Alineación de [GEOGRAPHIC_DATA]" at bounding box center [565, 419] width 752 height 42
drag, startPoint x: 351, startPoint y: 422, endPoint x: 330, endPoint y: 422, distance: 20.5
click at [330, 422] on input "**" at bounding box center [359, 423] width 64 height 23
drag, startPoint x: 357, startPoint y: 420, endPoint x: 250, endPoint y: 420, distance: 107.4
click at [250, 420] on div "Contorno * Alfa * Margen Inferior *** Alineación de [GEOGRAPHIC_DATA]" at bounding box center [565, 419] width 752 height 42
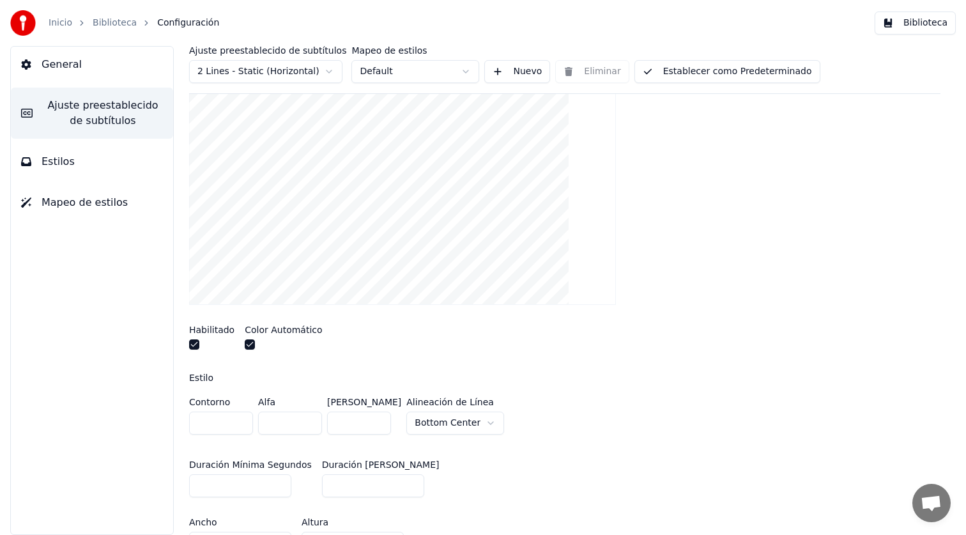
drag, startPoint x: 355, startPoint y: 426, endPoint x: 300, endPoint y: 419, distance: 55.5
click at [300, 419] on div "Contorno * Alfa * Margen Inferior *** Alineación de [GEOGRAPHIC_DATA]" at bounding box center [565, 419] width 752 height 42
click at [304, 75] on html "Inicio Biblioteca Configuración Biblioteca General Ajuste preestablecido de sub…" at bounding box center [483, 267] width 966 height 535
type input "*"
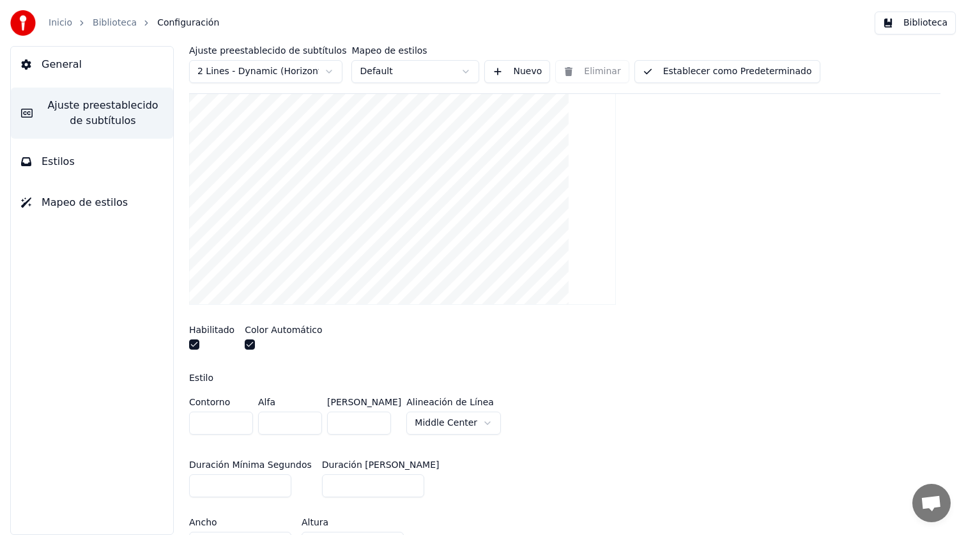
click at [694, 61] on button "Establecer como Predeterminado" at bounding box center [728, 71] width 186 height 23
click at [649, 79] on button "Hecho" at bounding box center [667, 71] width 65 height 23
click at [127, 19] on link "Biblioteca" at bounding box center [115, 23] width 44 height 13
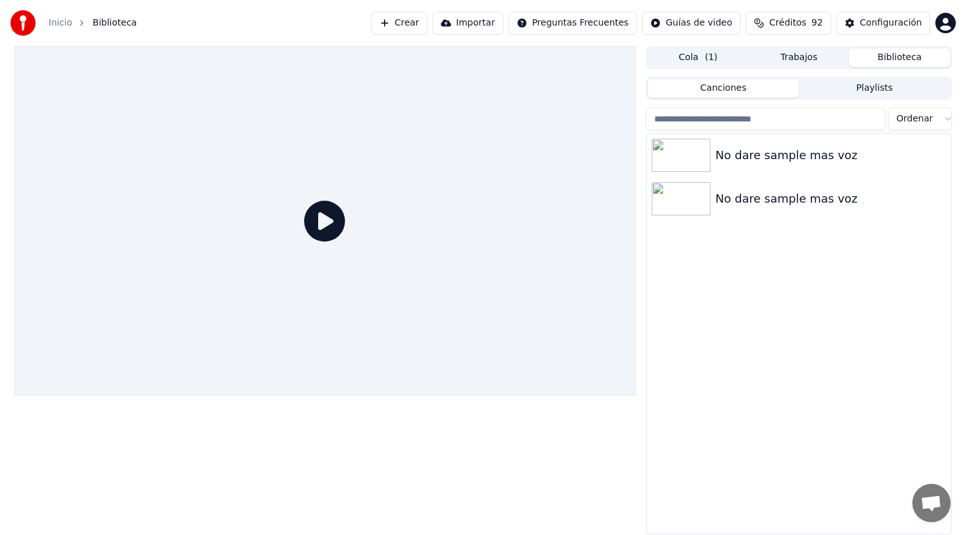
click at [332, 229] on icon at bounding box center [324, 221] width 41 height 41
click at [334, 215] on icon at bounding box center [324, 221] width 41 height 41
click at [787, 172] on div "No dare sample mas voz" at bounding box center [799, 155] width 305 height 43
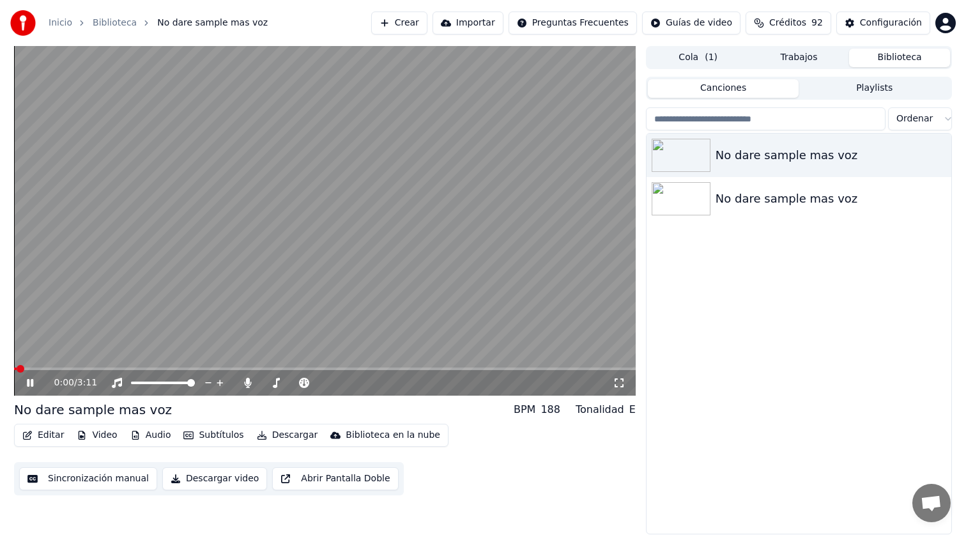
click at [98, 368] on span at bounding box center [325, 369] width 622 height 3
click at [71, 365] on video at bounding box center [325, 221] width 622 height 350
click at [49, 369] on span at bounding box center [58, 369] width 89 height 3
click at [700, 204] on img at bounding box center [681, 198] width 59 height 33
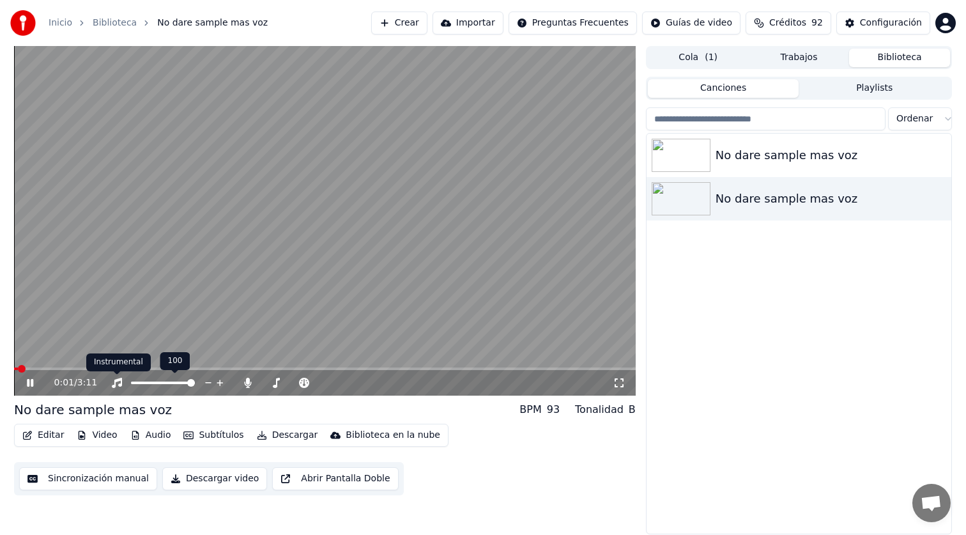
click at [117, 368] on polygon at bounding box center [116, 370] width 9 height 9
click at [144, 371] on div "0:02 / 3:11" at bounding box center [325, 383] width 622 height 26
click at [138, 368] on span at bounding box center [325, 369] width 622 height 3
click at [699, 175] on div "No dare sample mas voz" at bounding box center [799, 155] width 305 height 43
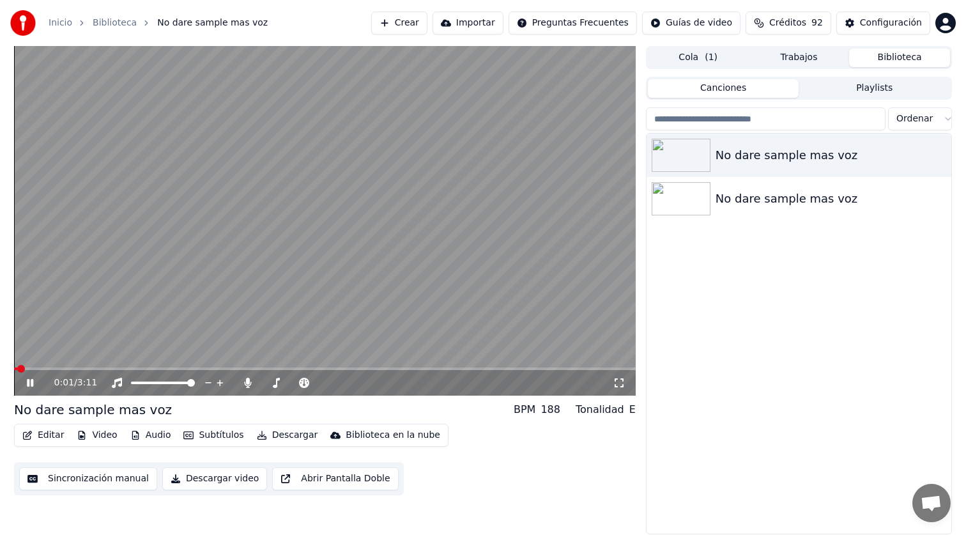
click at [153, 366] on video at bounding box center [325, 221] width 622 height 350
click at [151, 371] on div "0:01 / 3:11" at bounding box center [325, 383] width 622 height 26
click at [153, 366] on video at bounding box center [325, 221] width 622 height 350
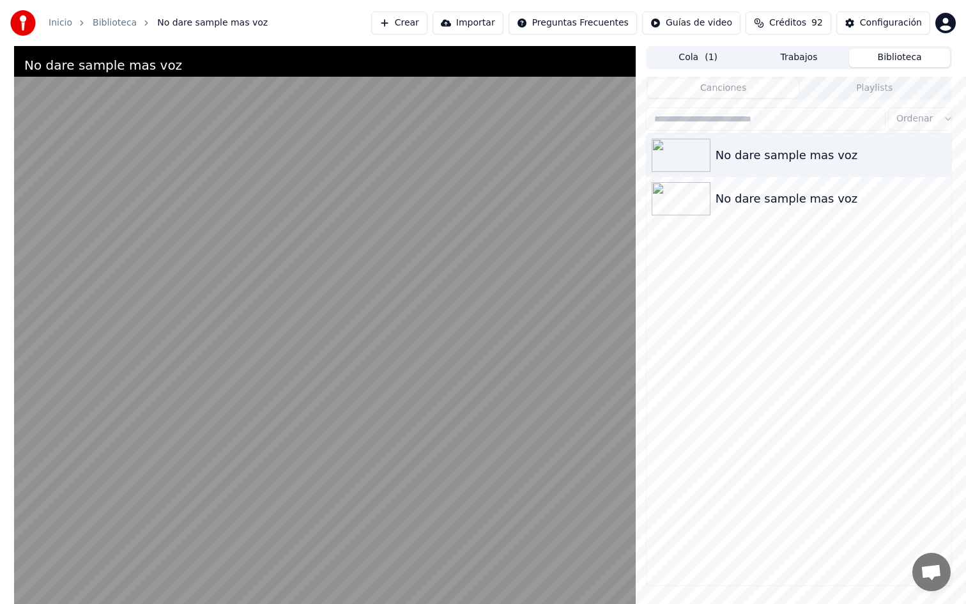
click at [96, 534] on video at bounding box center [325, 348] width 622 height 604
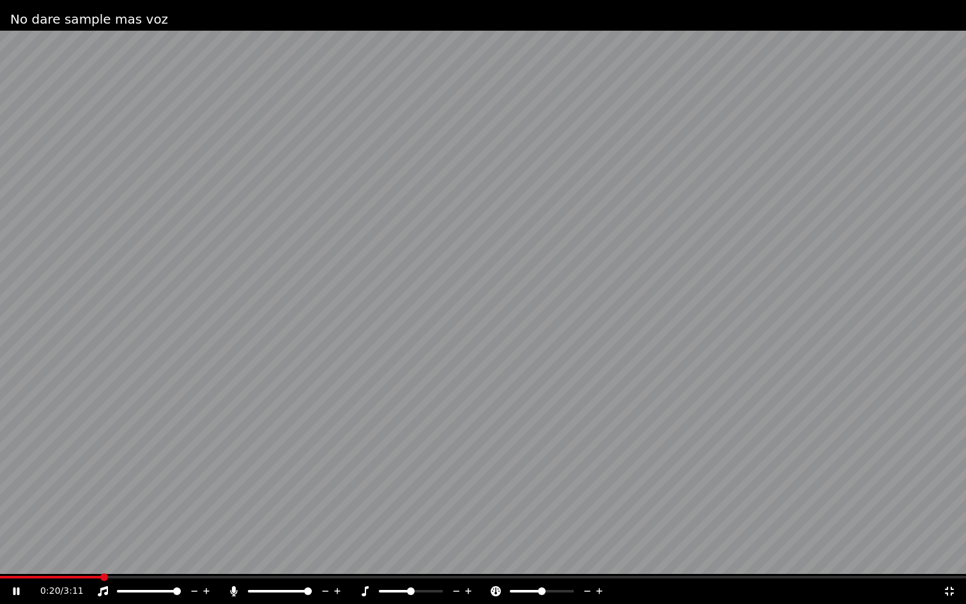
click at [134, 534] on span at bounding box center [483, 577] width 966 height 3
click at [428, 323] on video at bounding box center [483, 302] width 966 height 604
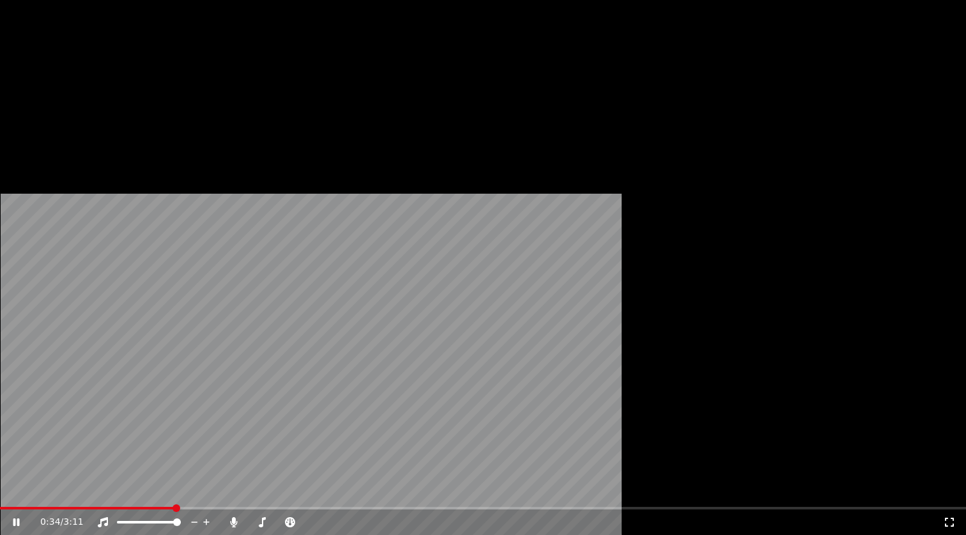
click at [187, 276] on video at bounding box center [483, 272] width 966 height 544
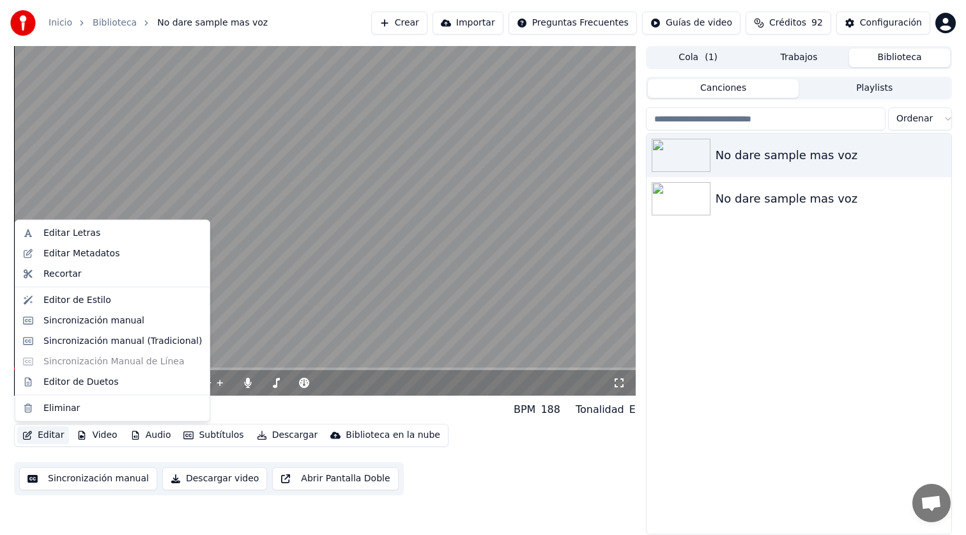
click at [59, 432] on button "Editar" at bounding box center [43, 435] width 52 height 18
click at [100, 295] on div "Editor de Estilo" at bounding box center [77, 299] width 68 height 13
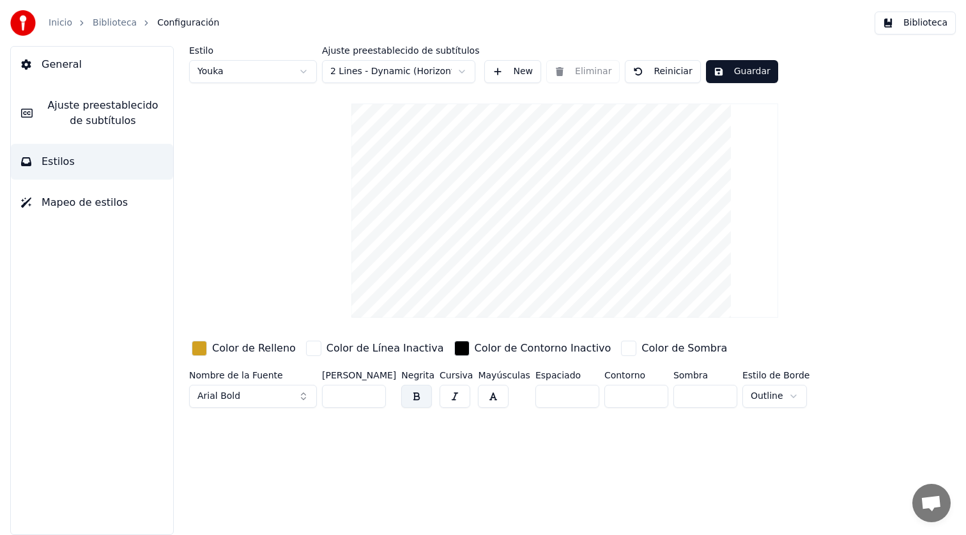
click at [89, 116] on span "Ajuste preestablecido de subtítulos" at bounding box center [103, 113] width 120 height 31
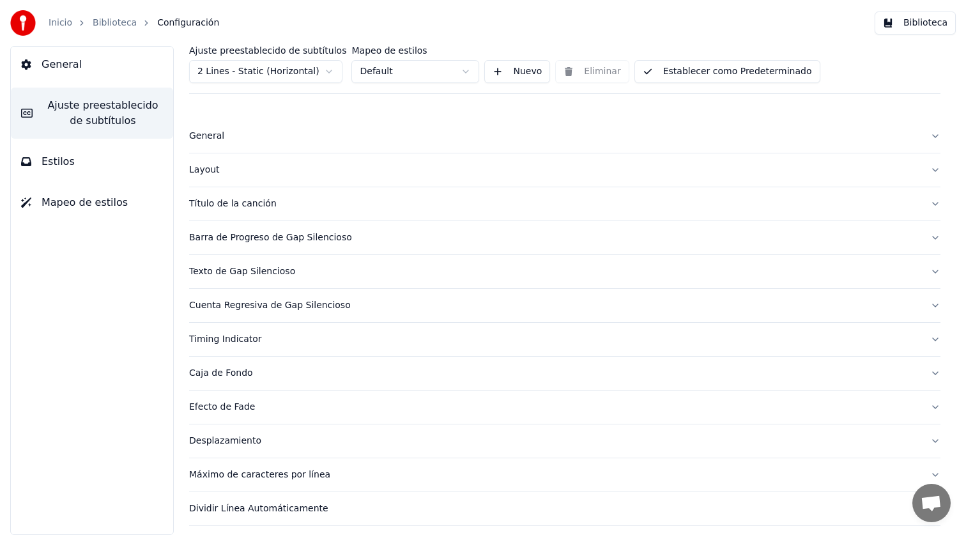
click at [210, 172] on div "Layout" at bounding box center [554, 170] width 731 height 13
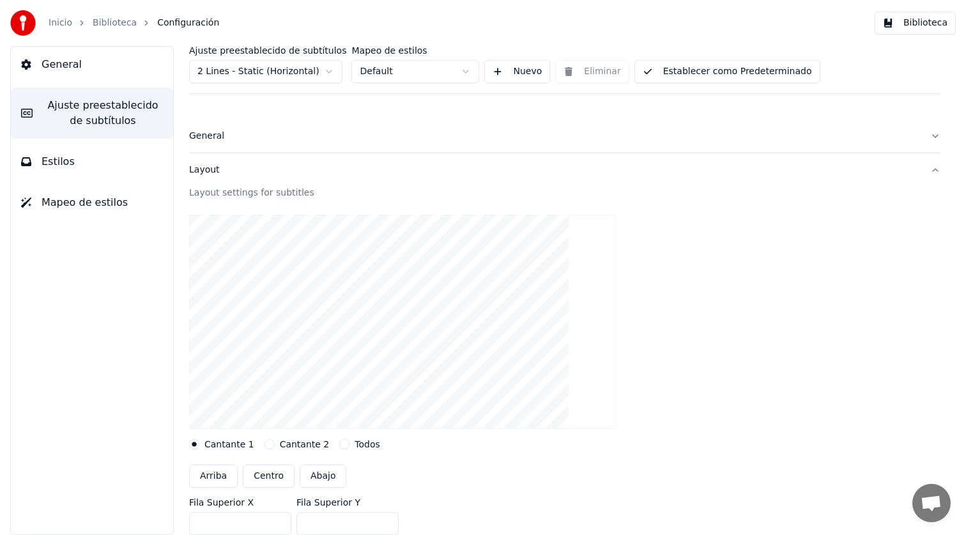
click at [265, 475] on button "Centro" at bounding box center [269, 476] width 52 height 23
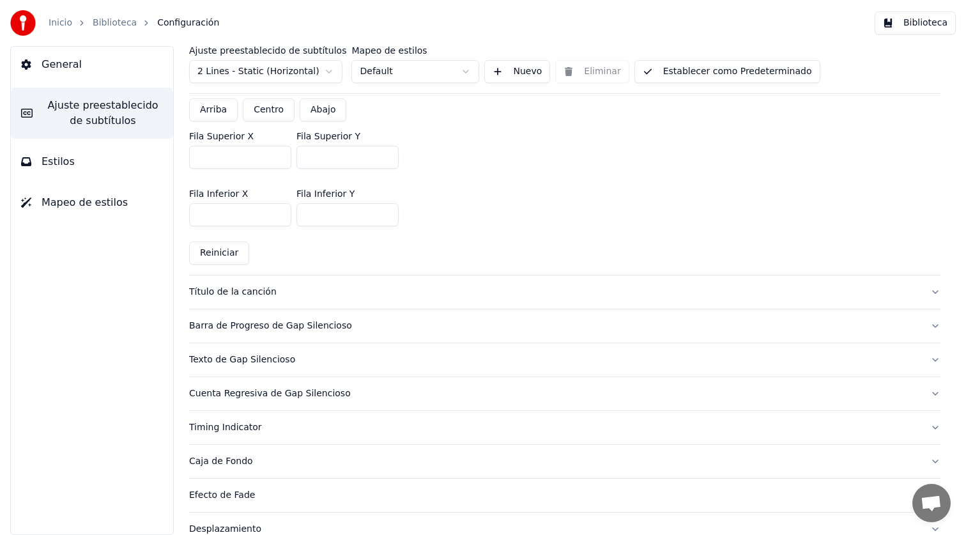
scroll to position [379, 0]
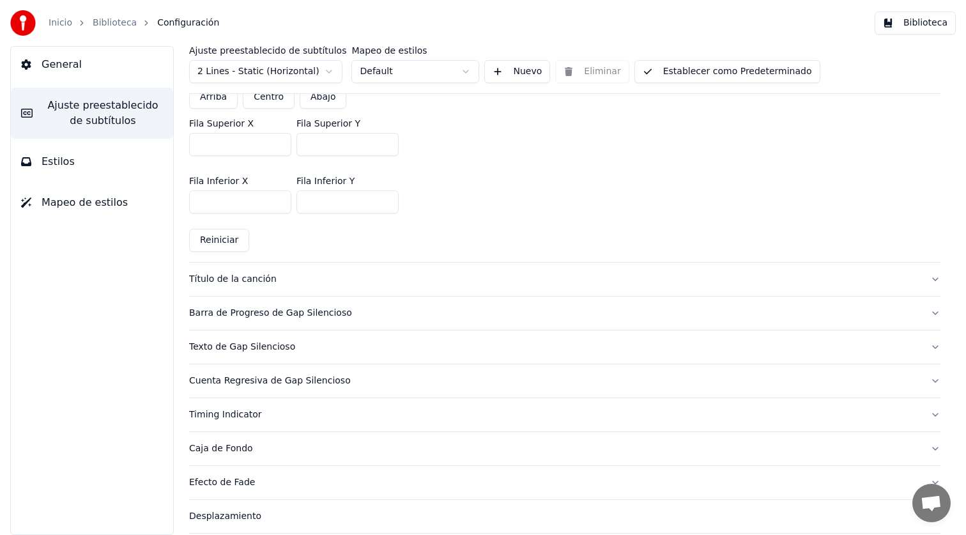
click at [218, 312] on div "Barra de Progreso de Gap Silencioso" at bounding box center [554, 313] width 731 height 13
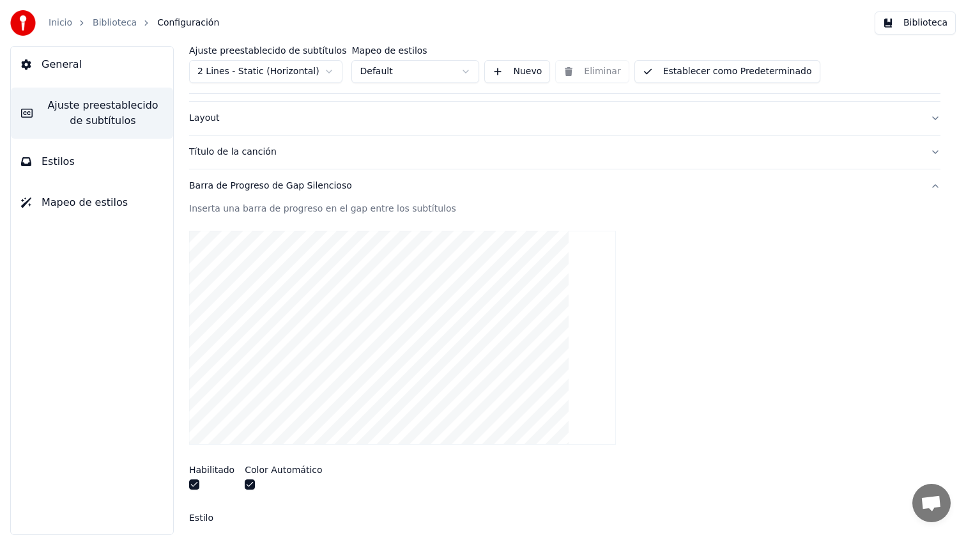
scroll to position [48, 0]
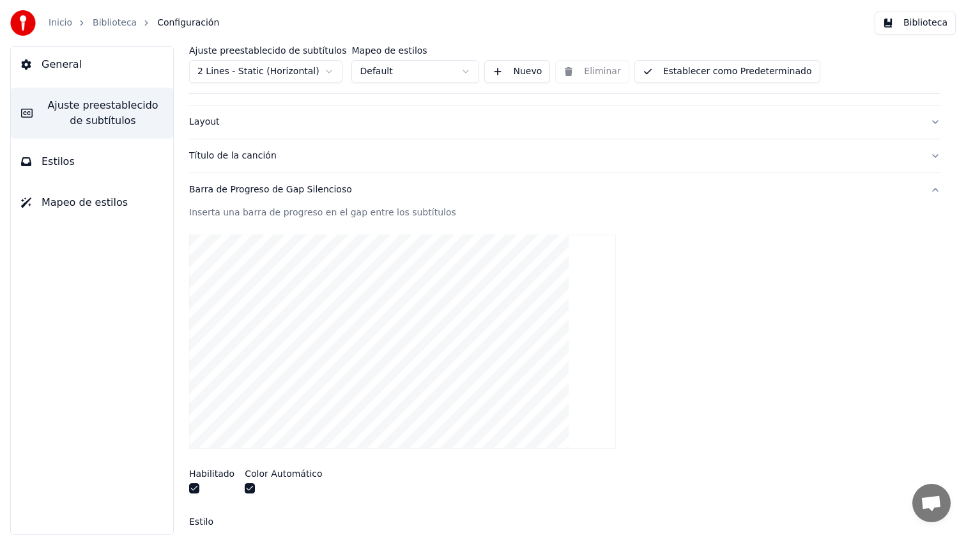
click at [663, 75] on button "Establecer como Predeterminado" at bounding box center [728, 71] width 186 height 23
click at [663, 75] on button "Hecho" at bounding box center [667, 71] width 65 height 23
click at [159, 21] on span "Configuración" at bounding box center [188, 23] width 62 height 13
click at [122, 22] on link "Biblioteca" at bounding box center [115, 23] width 44 height 13
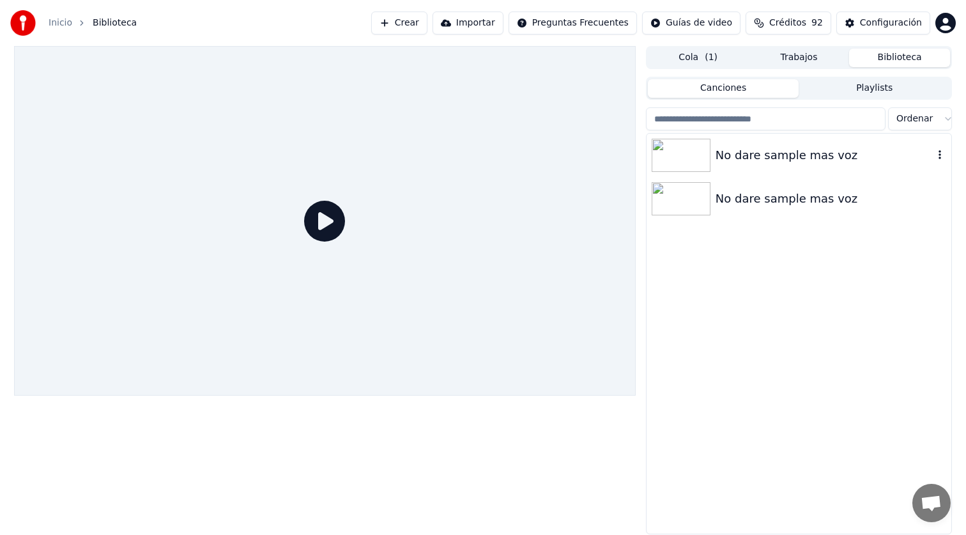
click at [805, 163] on div "No dare sample mas voz" at bounding box center [825, 155] width 218 height 18
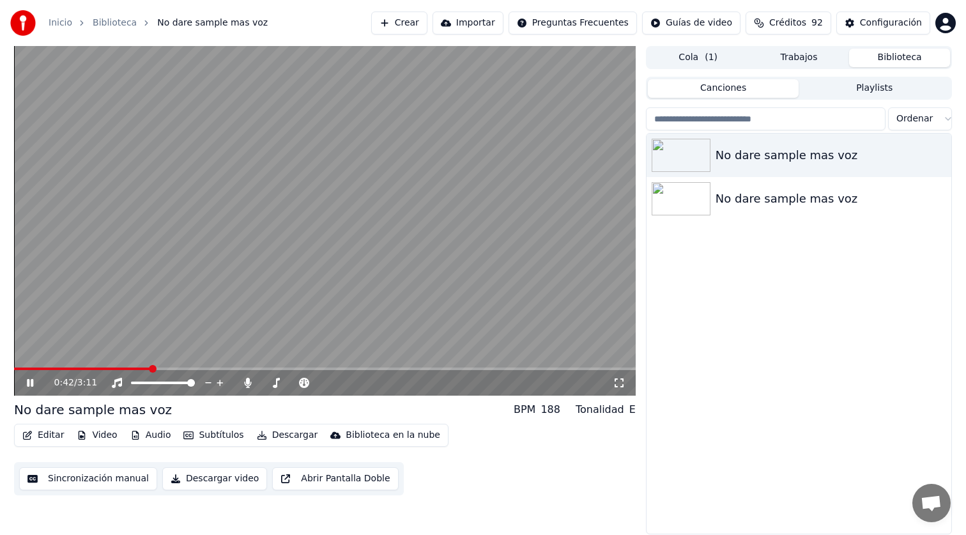
click at [149, 368] on span at bounding box center [325, 369] width 622 height 3
click at [93, 369] on span at bounding box center [54, 369] width 81 height 3
click at [74, 364] on video at bounding box center [325, 221] width 622 height 350
click at [62, 366] on video at bounding box center [325, 221] width 622 height 350
click at [53, 369] on span at bounding box center [33, 369] width 39 height 3
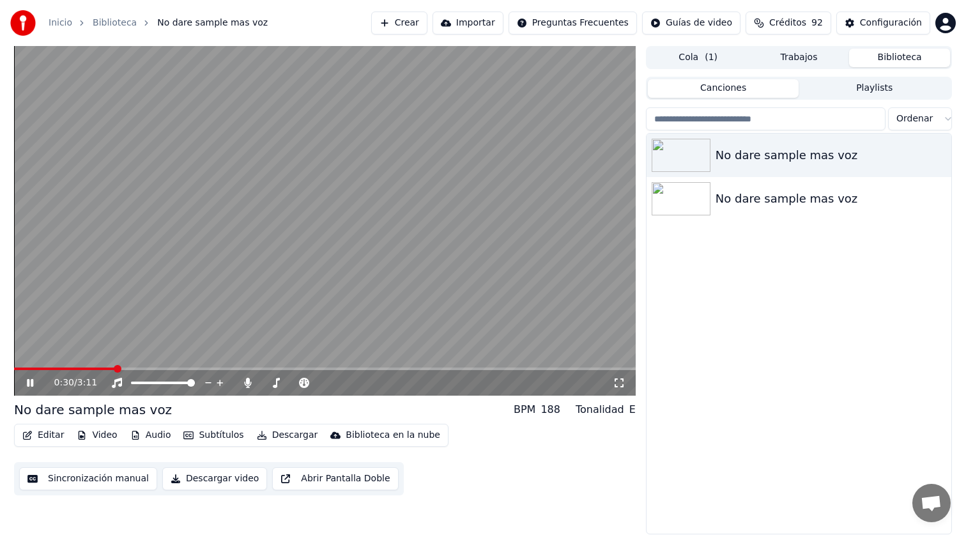
click at [33, 384] on icon at bounding box center [39, 383] width 30 height 10
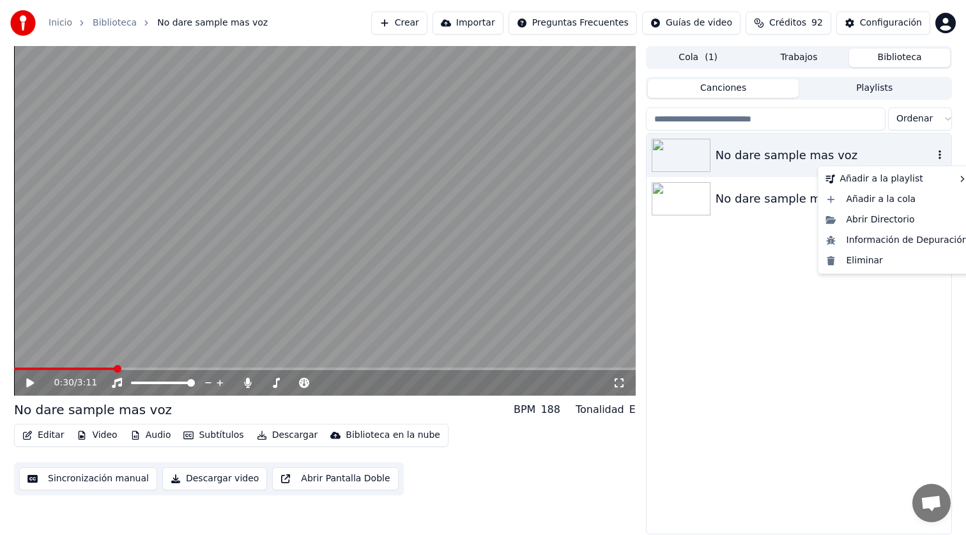
click at [942, 151] on icon "button" at bounding box center [940, 155] width 13 height 10
click at [885, 270] on div "Eliminar" at bounding box center [897, 261] width 152 height 20
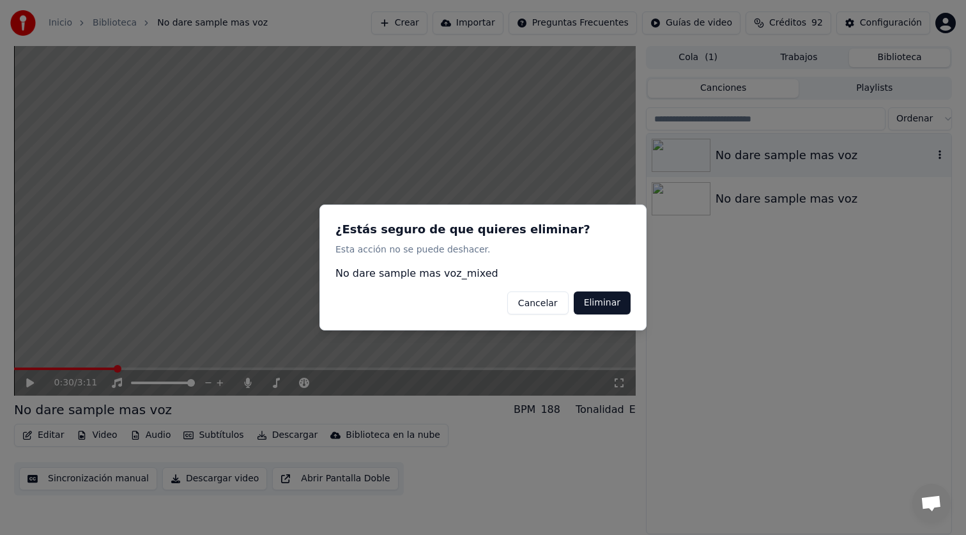
click at [613, 309] on button "Eliminar" at bounding box center [602, 302] width 57 height 23
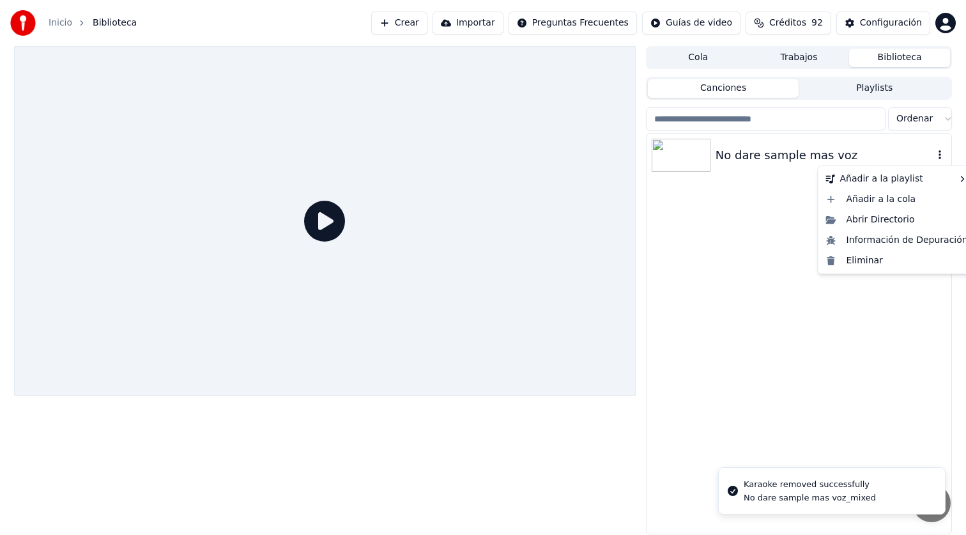
click at [939, 158] on icon "button" at bounding box center [940, 154] width 3 height 9
click at [875, 254] on div "Eliminar" at bounding box center [897, 261] width 152 height 20
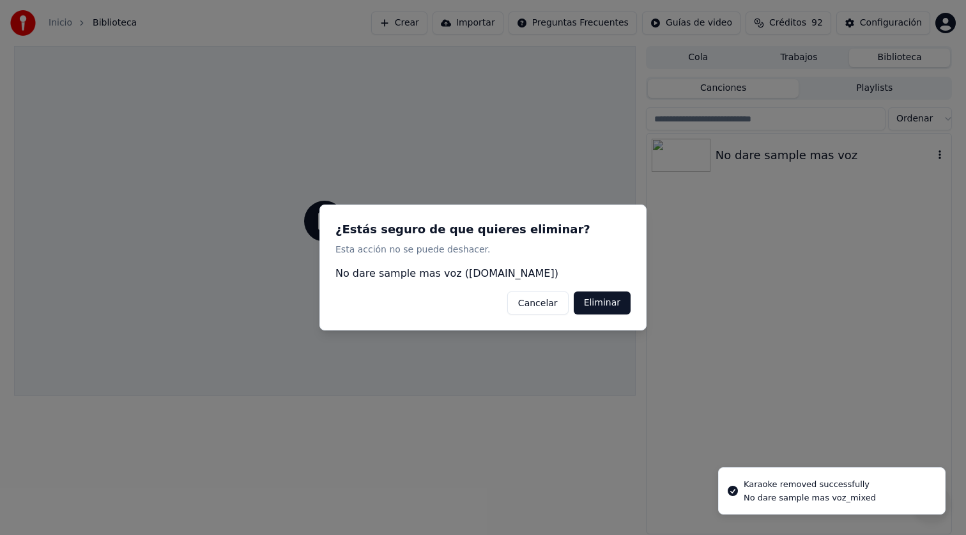
click at [614, 306] on button "Eliminar" at bounding box center [602, 302] width 57 height 23
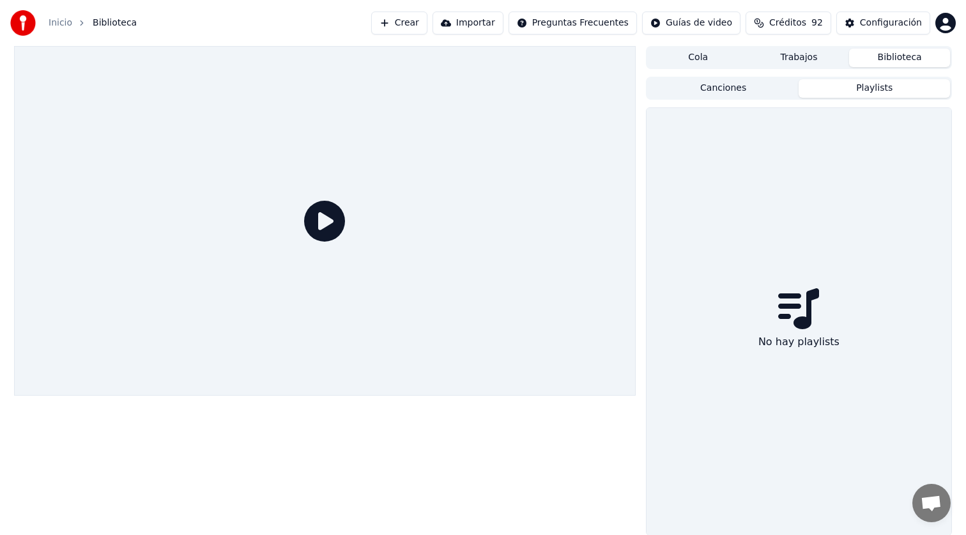
click at [828, 84] on button "Playlists" at bounding box center [874, 88] width 151 height 19
click at [725, 87] on button "Canciones" at bounding box center [723, 88] width 151 height 19
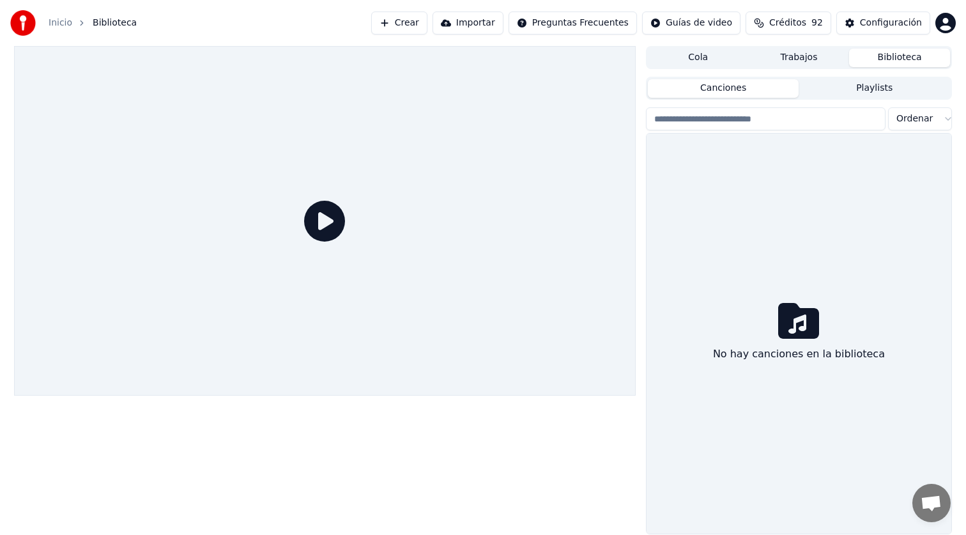
click at [721, 69] on div "Cola Trabajos Biblioteca Canciones Playlists Ordenar No hay canciones en la bib…" at bounding box center [799, 290] width 306 height 488
click at [719, 56] on button "Cola" at bounding box center [698, 58] width 101 height 19
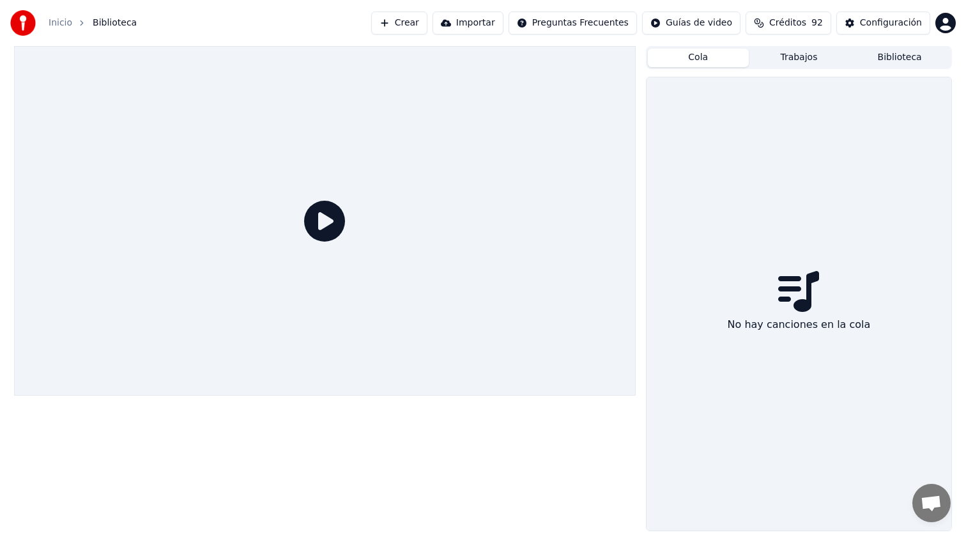
click at [807, 63] on button "Trabajos" at bounding box center [799, 58] width 101 height 19
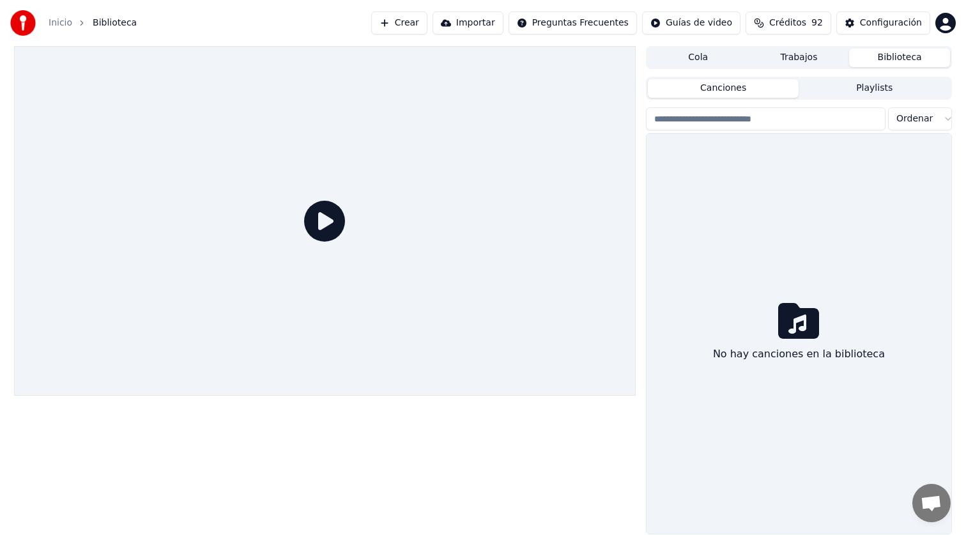
click at [895, 65] on button "Biblioteca" at bounding box center [899, 58] width 101 height 19
click at [874, 16] on button "Configuración" at bounding box center [884, 23] width 94 height 23
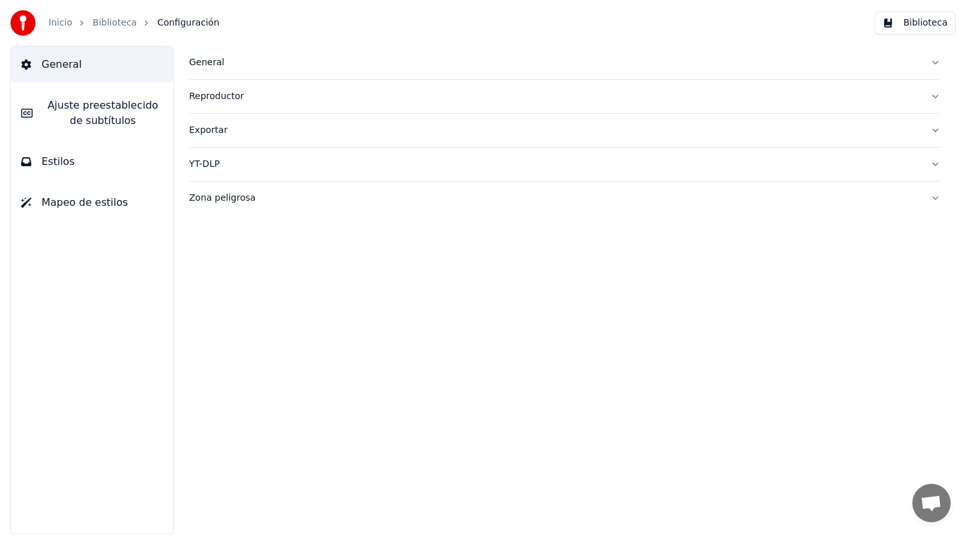
click at [145, 95] on button "Ajuste preestablecido de subtítulos" at bounding box center [92, 113] width 162 height 51
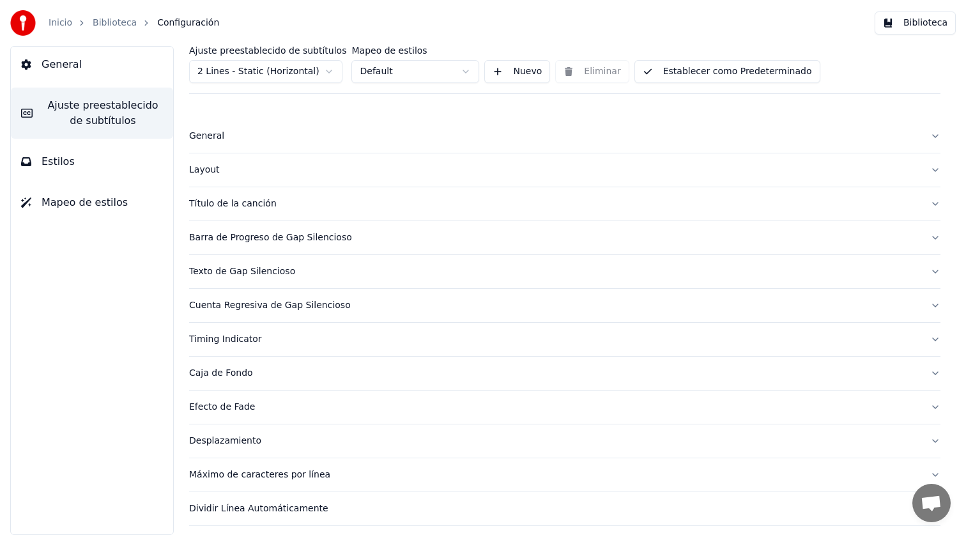
click at [221, 235] on div "Barra de Progreso de Gap Silencioso" at bounding box center [554, 237] width 731 height 13
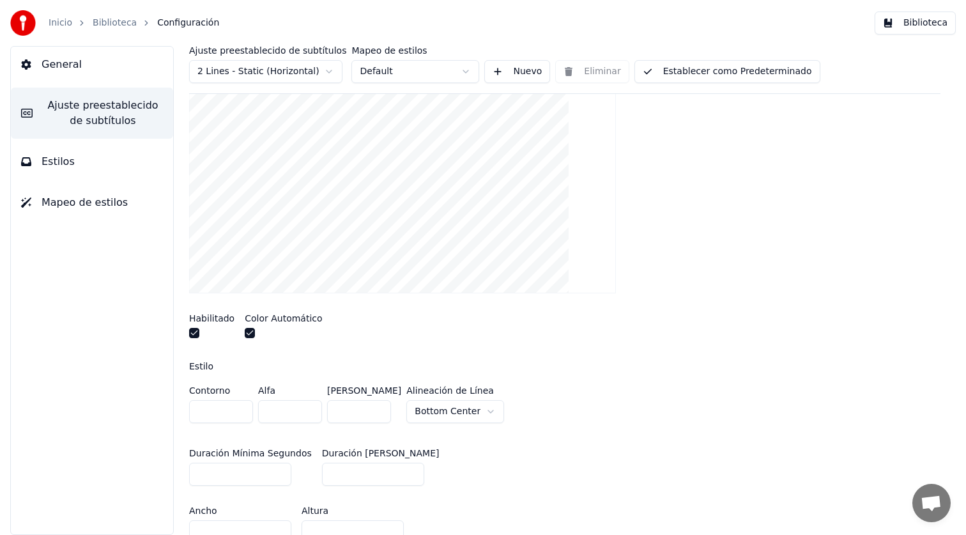
scroll to position [205, 0]
drag, startPoint x: 354, startPoint y: 409, endPoint x: 270, endPoint y: 413, distance: 84.5
click at [270, 412] on div "Contorno * Alfa * Margen Inferior *** Alineación de [GEOGRAPHIC_DATA]" at bounding box center [565, 405] width 752 height 42
type input "*"
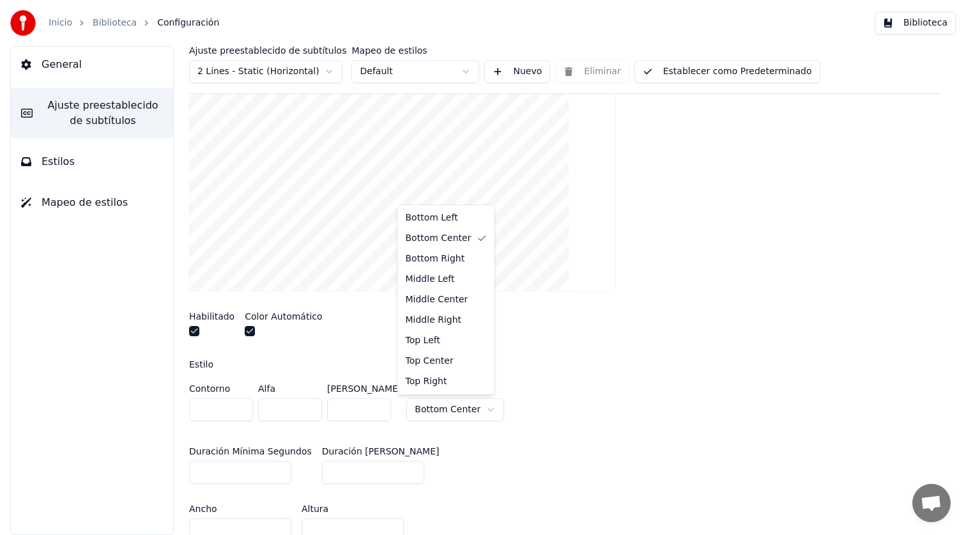
click at [432, 409] on html "Inicio Biblioteca Configuración Biblioteca General Ajuste preestablecido de sub…" at bounding box center [483, 267] width 966 height 535
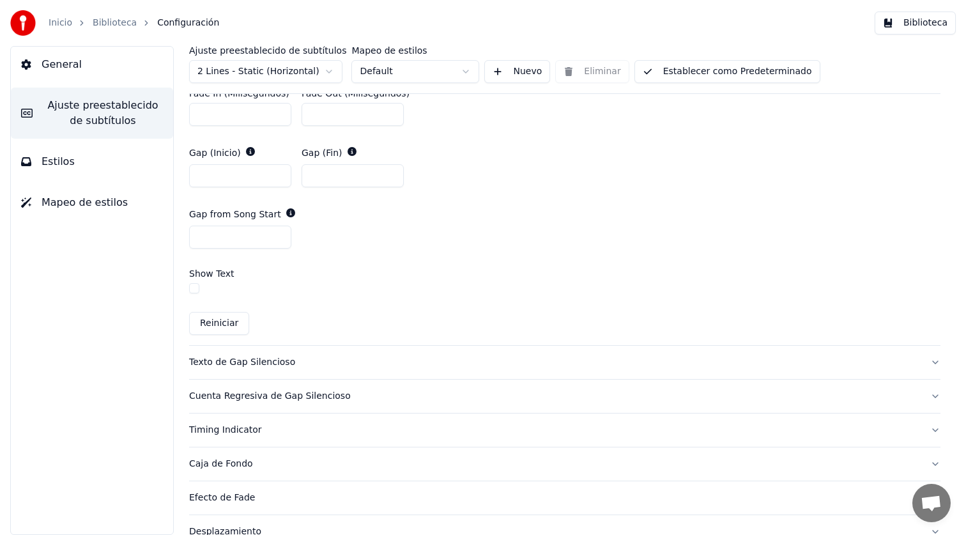
scroll to position [679, 0]
click at [251, 363] on div "Texto de Gap Silencioso" at bounding box center [554, 361] width 731 height 13
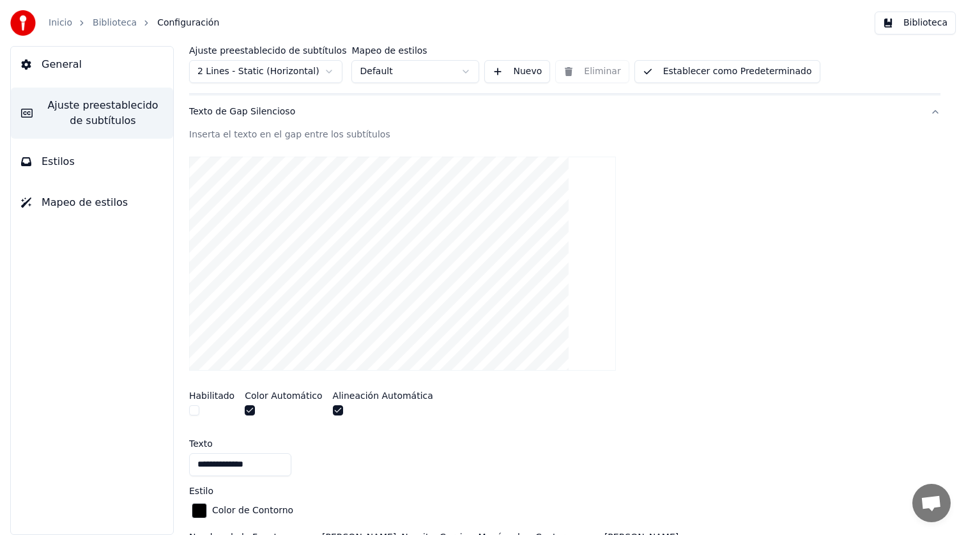
scroll to position [165, 0]
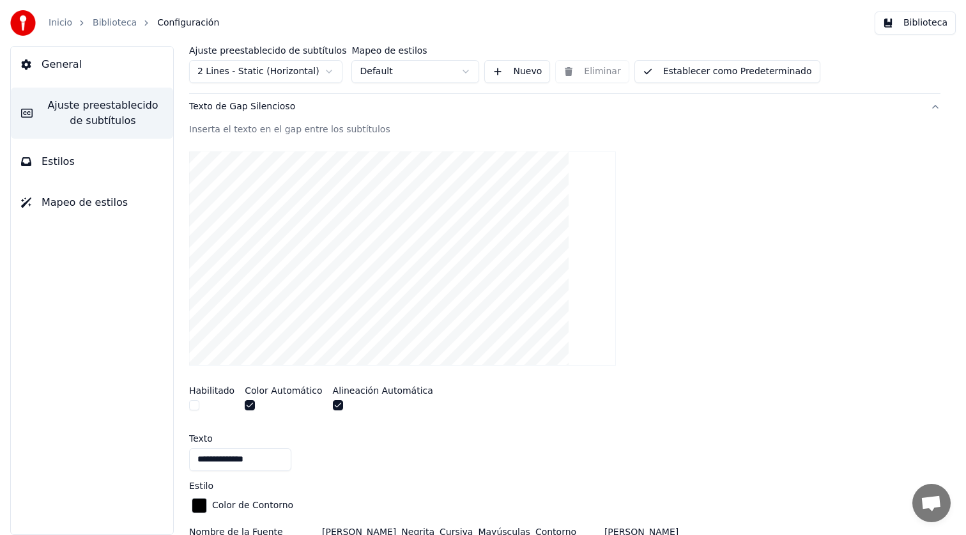
click at [197, 402] on button "button" at bounding box center [194, 405] width 10 height 10
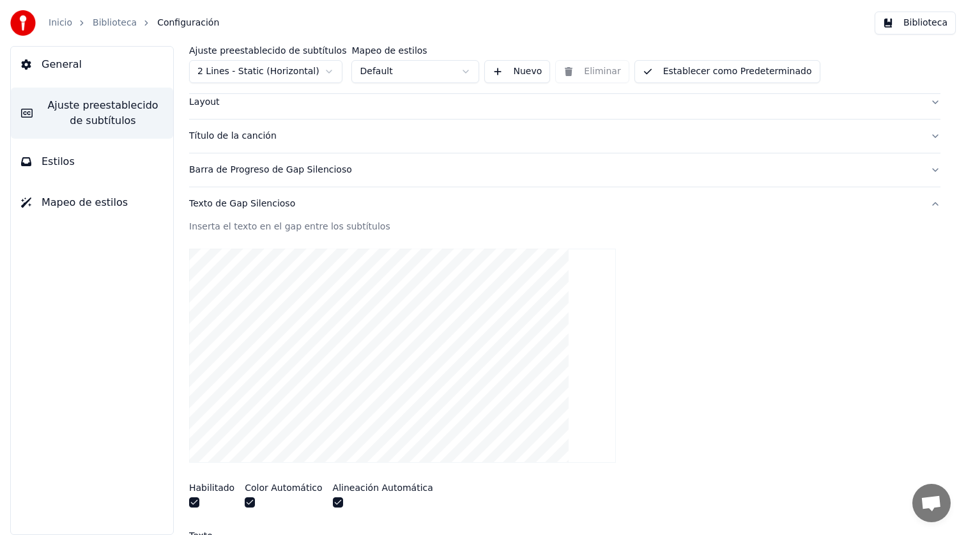
scroll to position [67, 0]
click at [196, 501] on button "button" at bounding box center [194, 503] width 10 height 10
click at [271, 173] on div "Barra de Progreso de Gap Silencioso" at bounding box center [554, 170] width 731 height 13
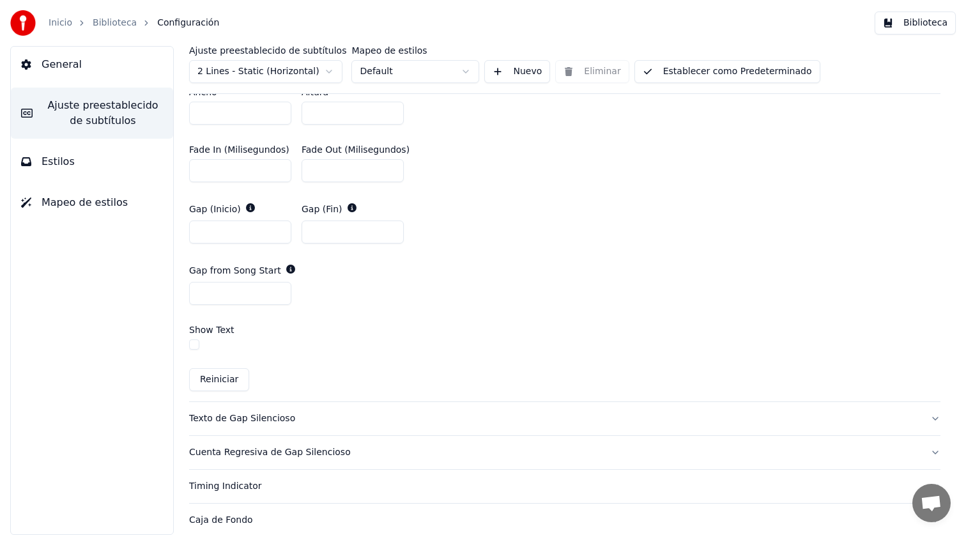
scroll to position [606, 0]
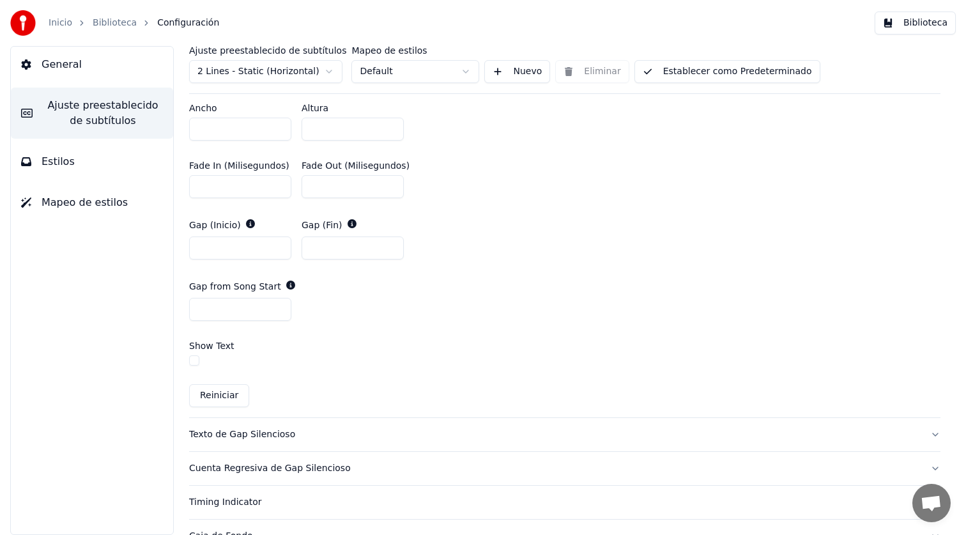
click at [196, 361] on button "button" at bounding box center [194, 360] width 10 height 10
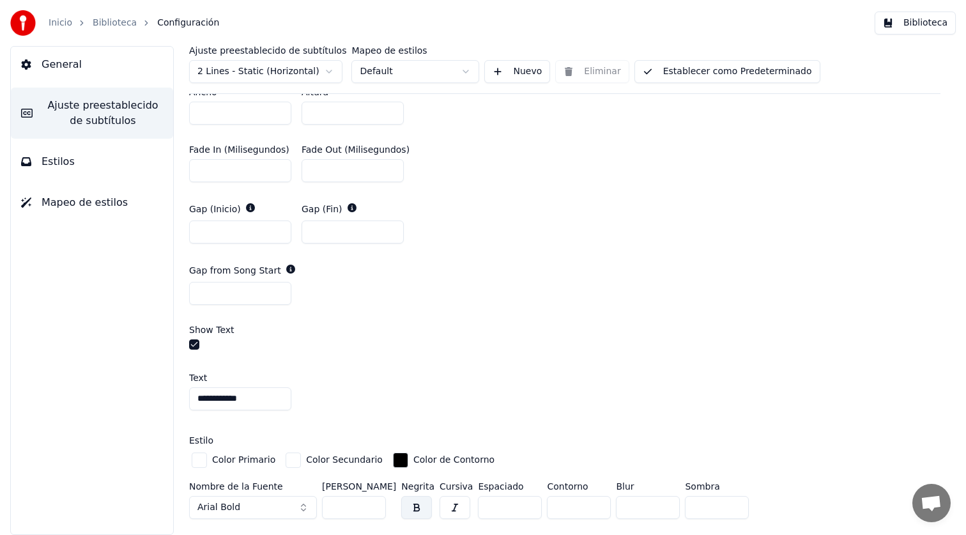
scroll to position [639, 0]
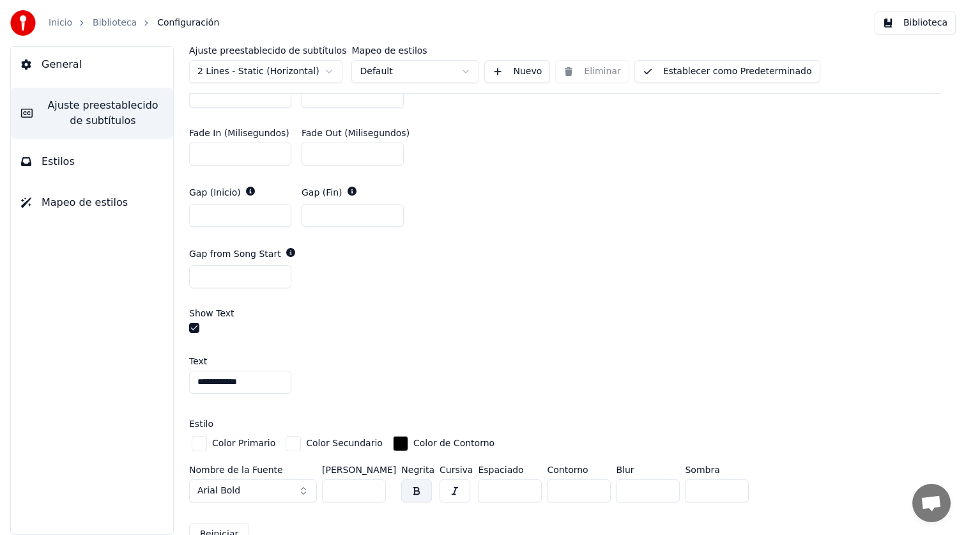
click at [194, 323] on button "button" at bounding box center [194, 328] width 10 height 10
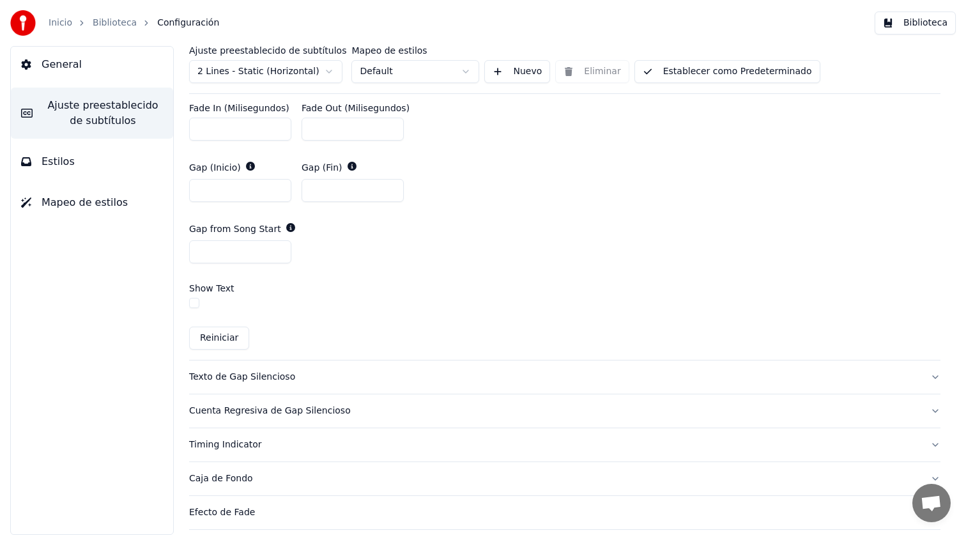
scroll to position [673, 0]
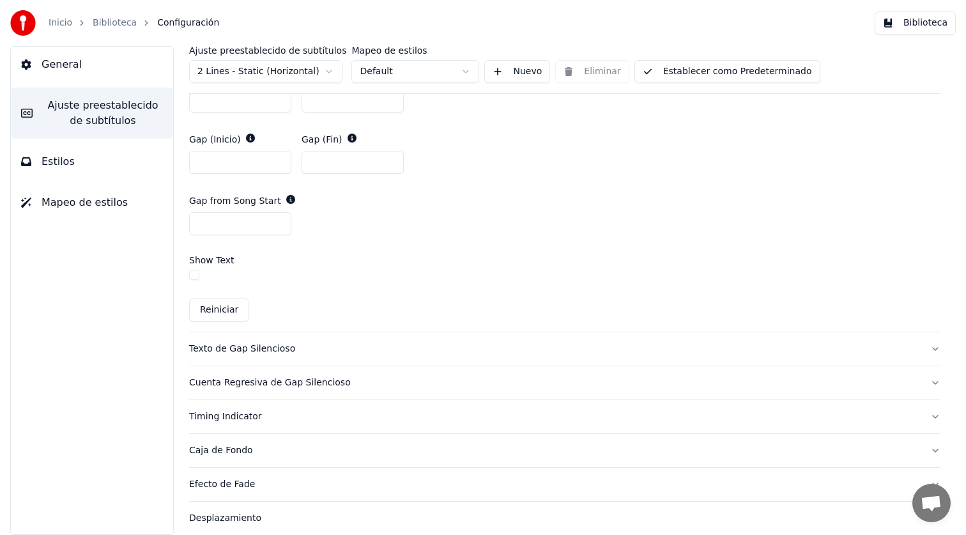
click at [223, 385] on div "Cuenta Regresiva de Gap Silencioso" at bounding box center [554, 382] width 731 height 13
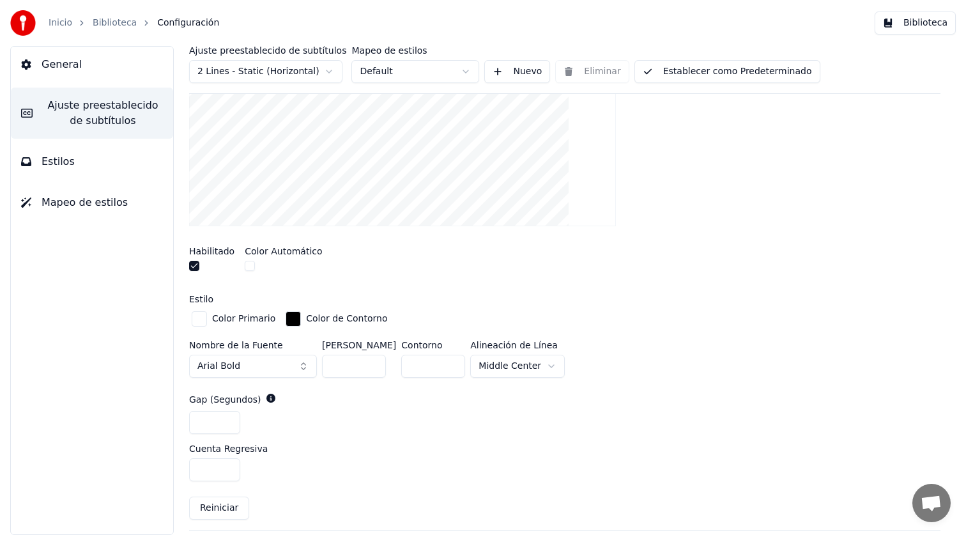
scroll to position [327, 0]
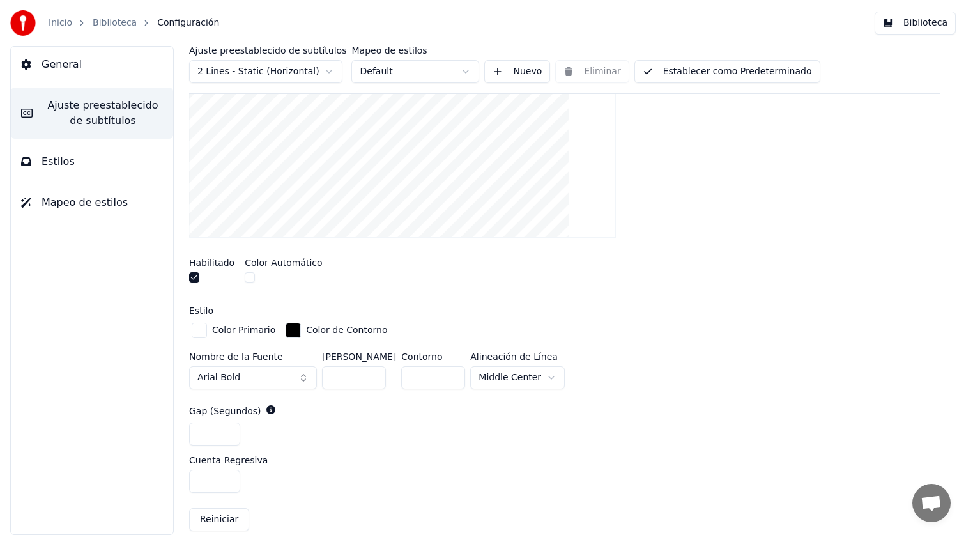
click at [196, 277] on button "button" at bounding box center [194, 277] width 10 height 10
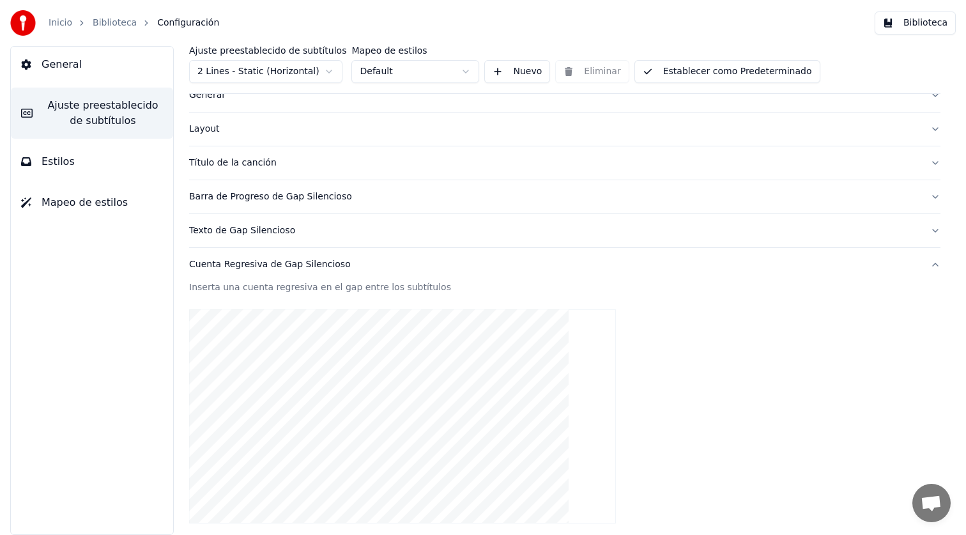
scroll to position [26, 0]
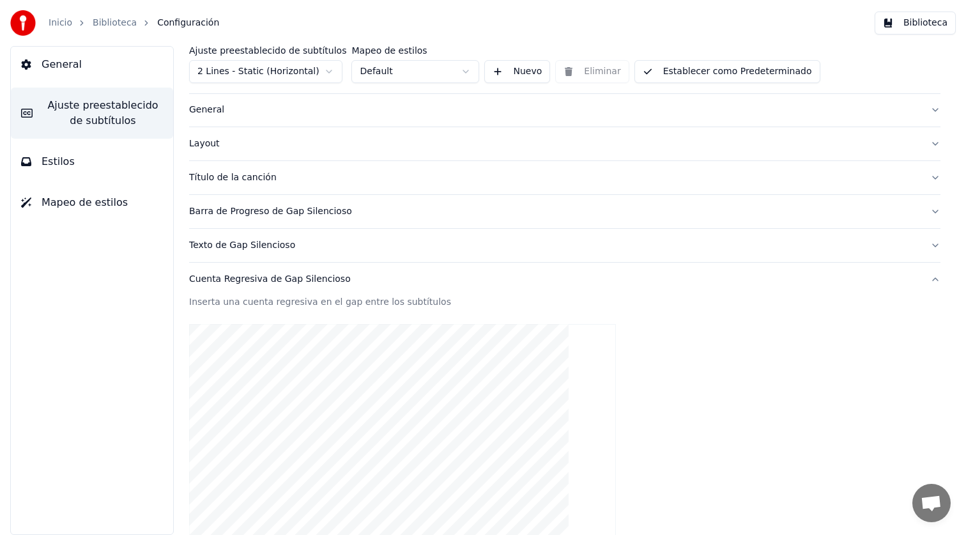
click at [268, 246] on div "Texto de Gap Silencioso" at bounding box center [554, 245] width 731 height 13
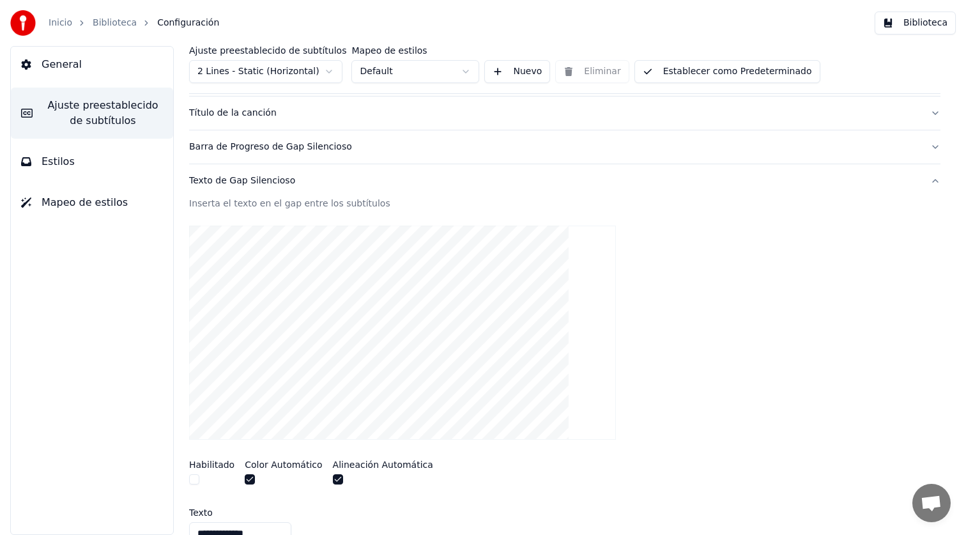
scroll to position [132, 0]
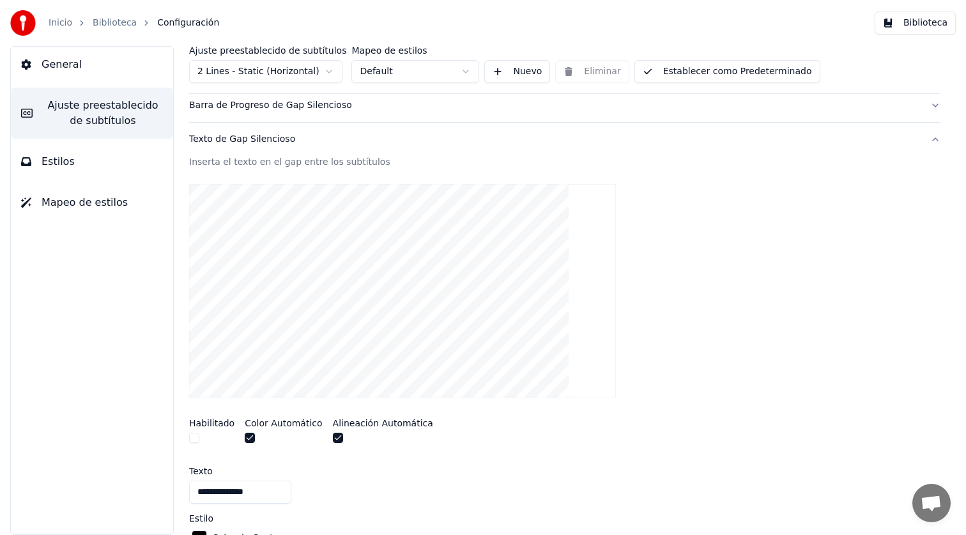
click at [193, 435] on button "button" at bounding box center [194, 438] width 10 height 10
click at [198, 439] on button "button" at bounding box center [194, 438] width 10 height 10
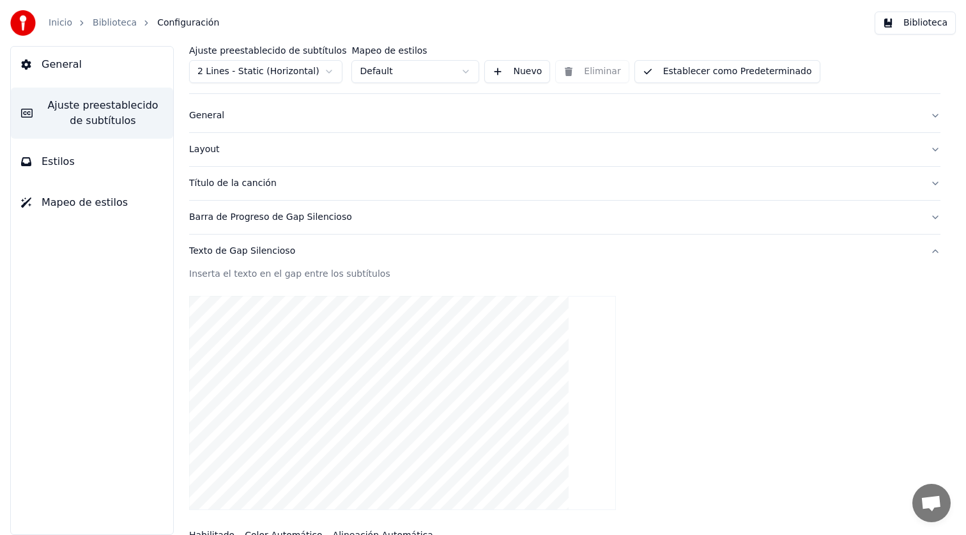
scroll to position [0, 0]
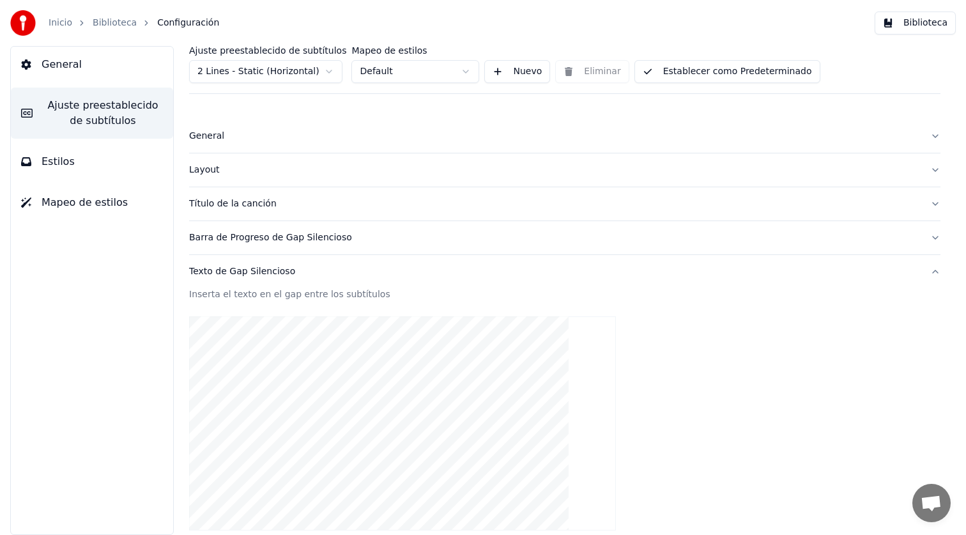
click at [210, 174] on div "Layout" at bounding box center [554, 170] width 731 height 13
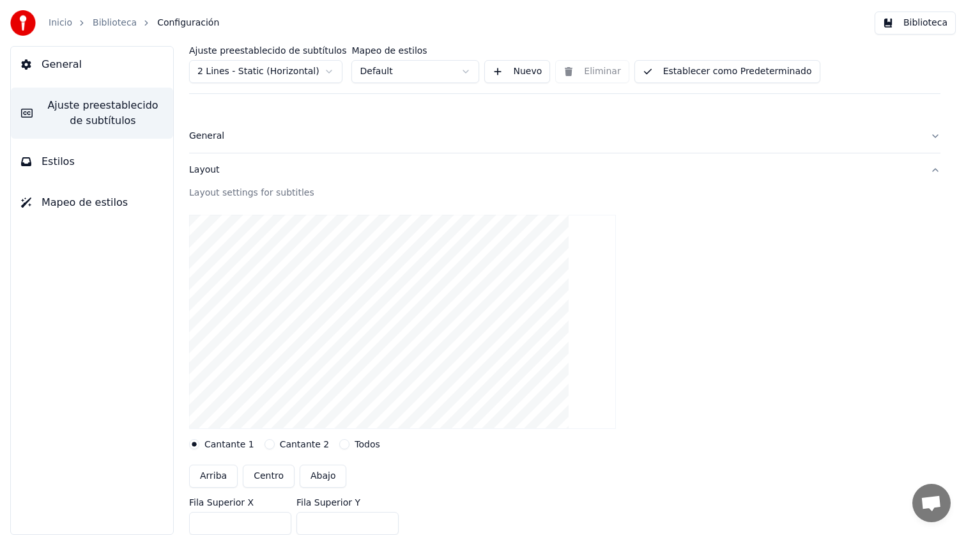
click at [204, 162] on button "Layout" at bounding box center [565, 169] width 752 height 33
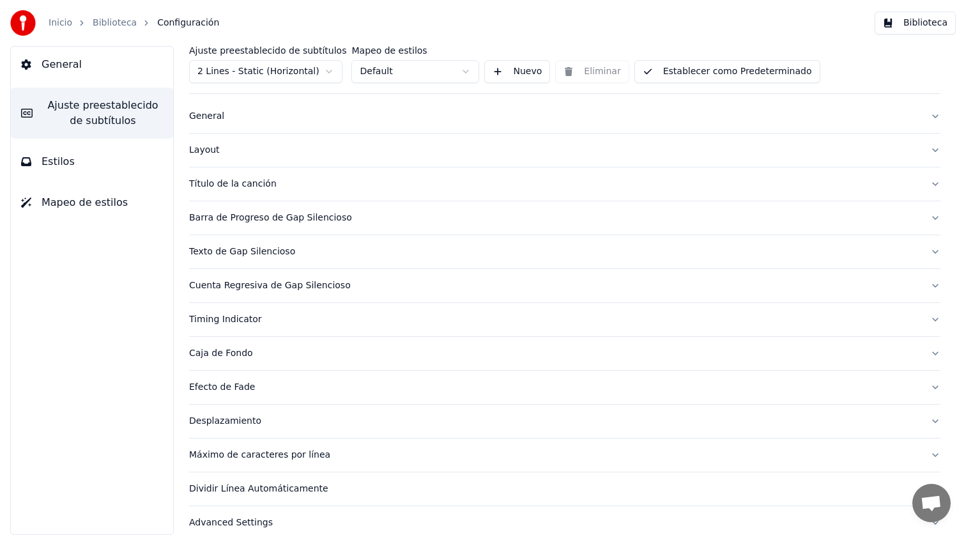
scroll to position [35, 0]
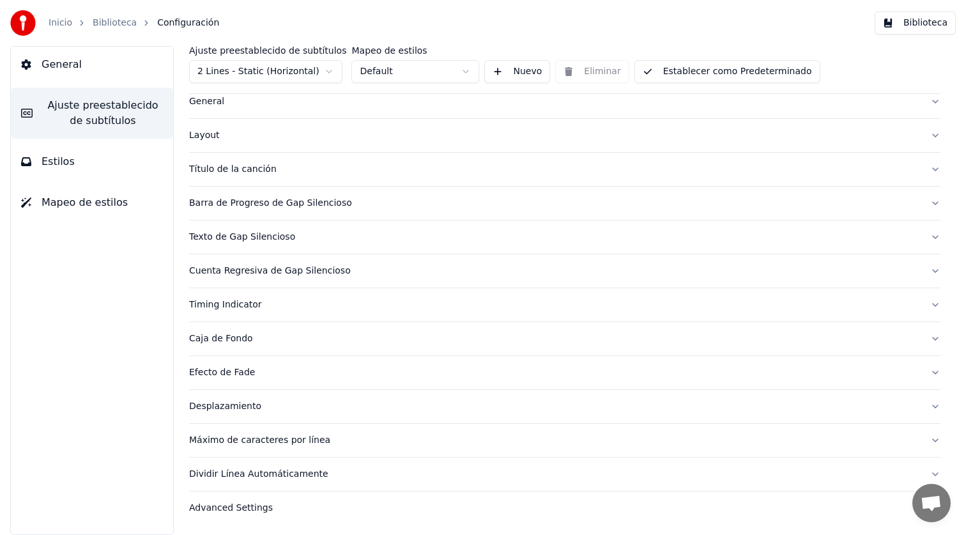
click at [206, 468] on div "Dividir Línea Automáticamente" at bounding box center [554, 474] width 731 height 13
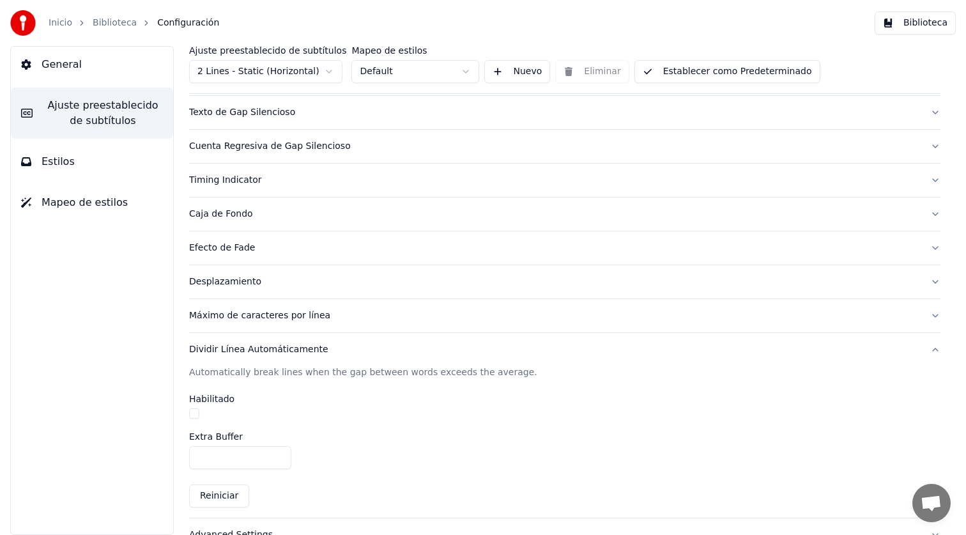
scroll to position [158, 0]
click at [226, 319] on div "Máximo de caracteres por línea" at bounding box center [554, 317] width 731 height 13
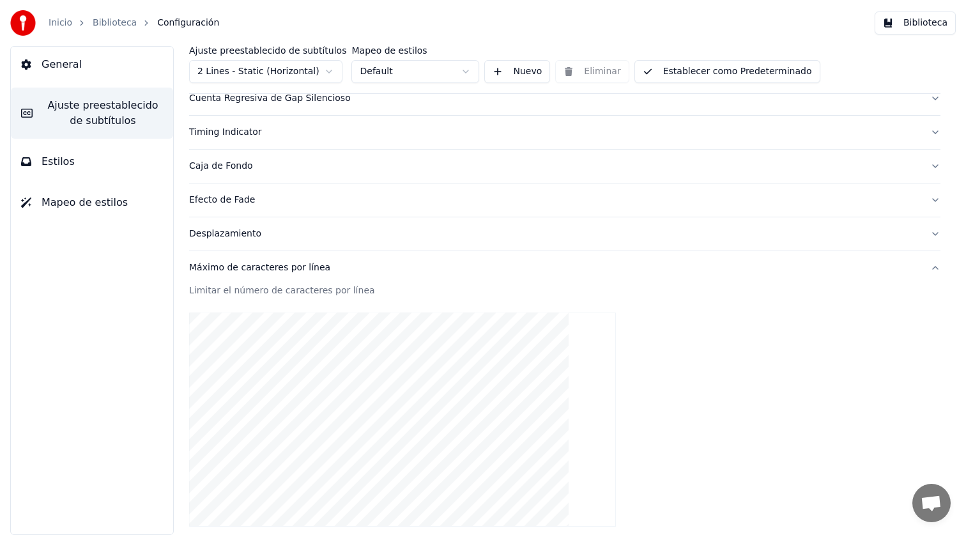
scroll to position [204, 0]
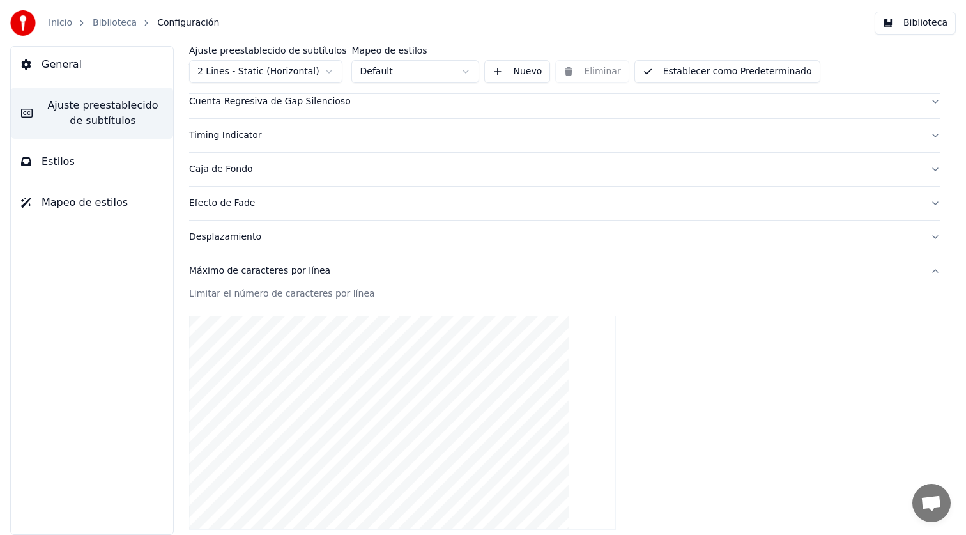
click at [227, 237] on div "Desplazamiento" at bounding box center [554, 237] width 731 height 13
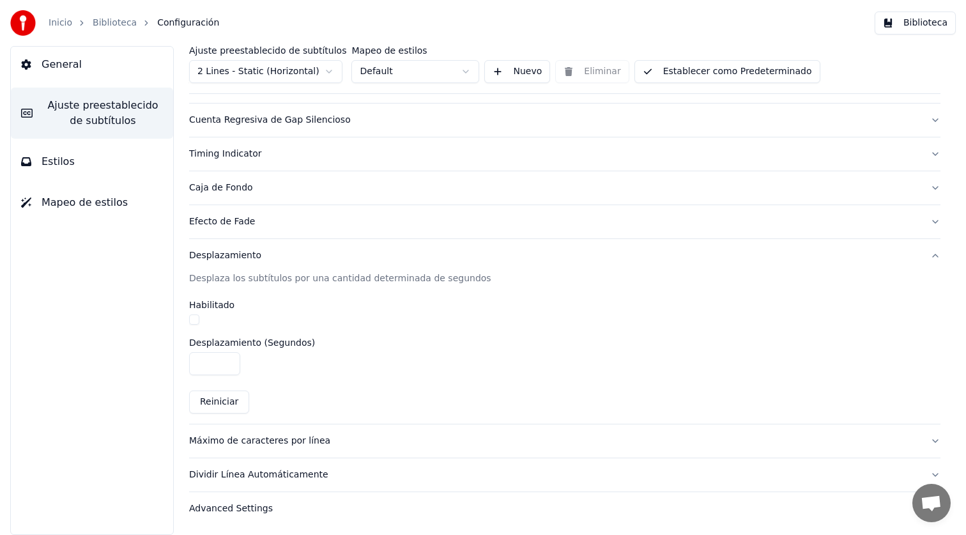
scroll to position [164, 0]
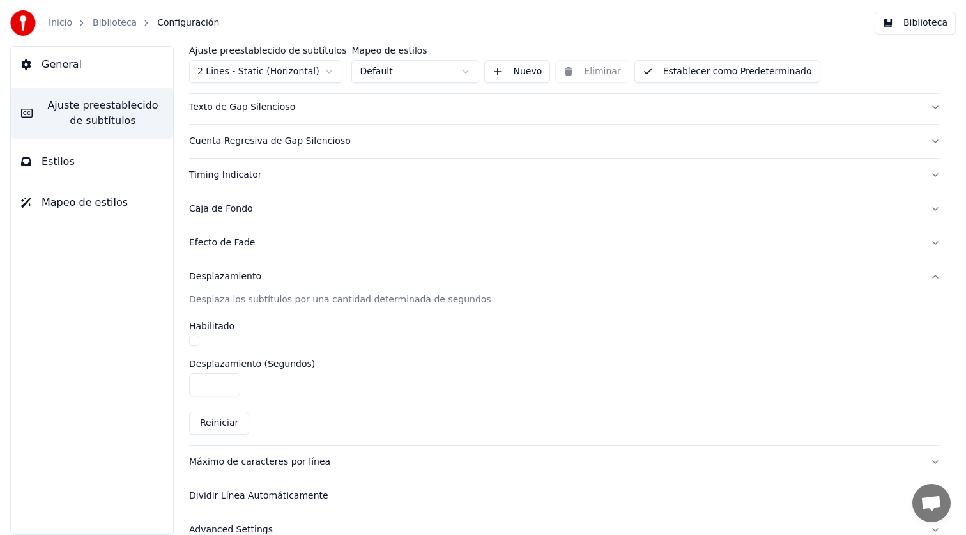
click at [217, 248] on div "Efecto de Fade" at bounding box center [554, 243] width 731 height 13
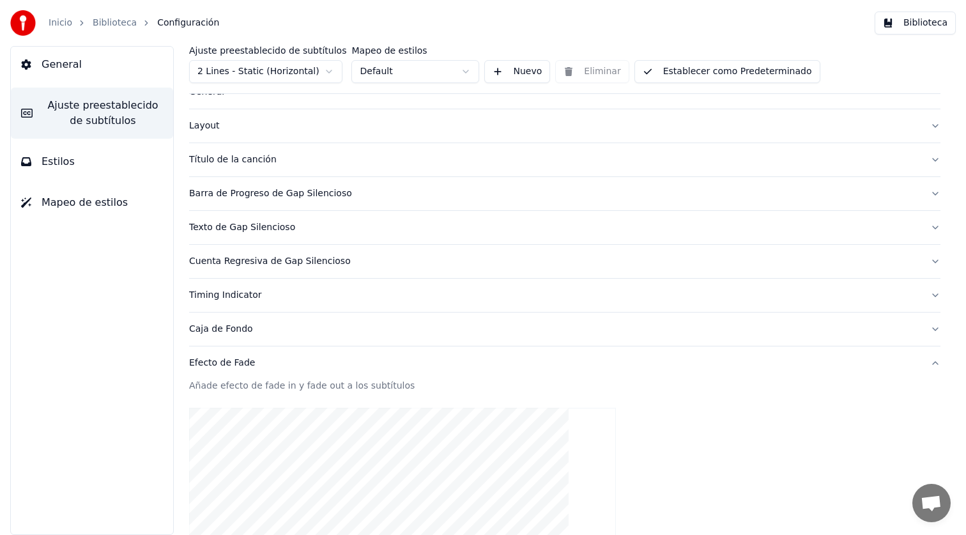
scroll to position [47, 0]
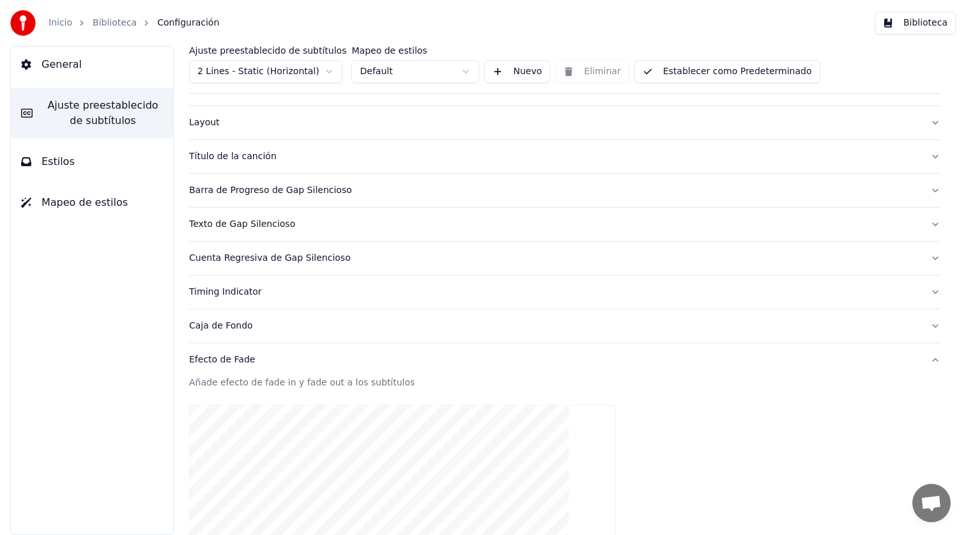
click at [215, 253] on div "Cuenta Regresiva de Gap Silencioso" at bounding box center [554, 258] width 731 height 13
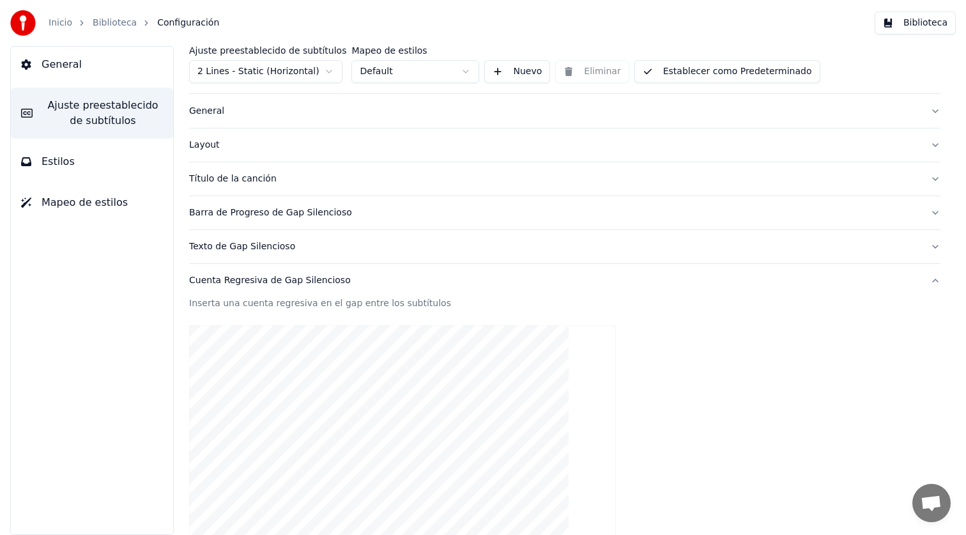
scroll to position [15, 0]
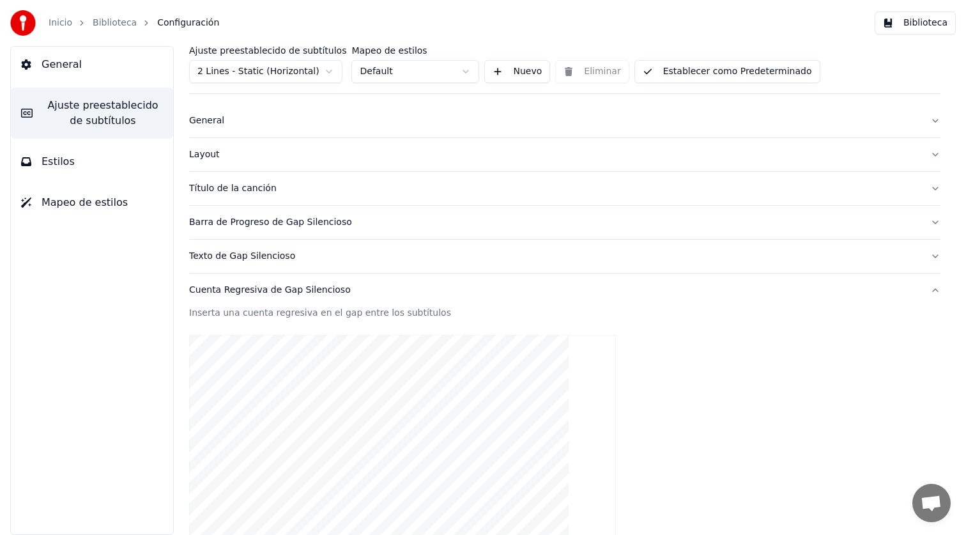
click at [215, 256] on div "Texto de Gap Silencioso" at bounding box center [554, 256] width 731 height 13
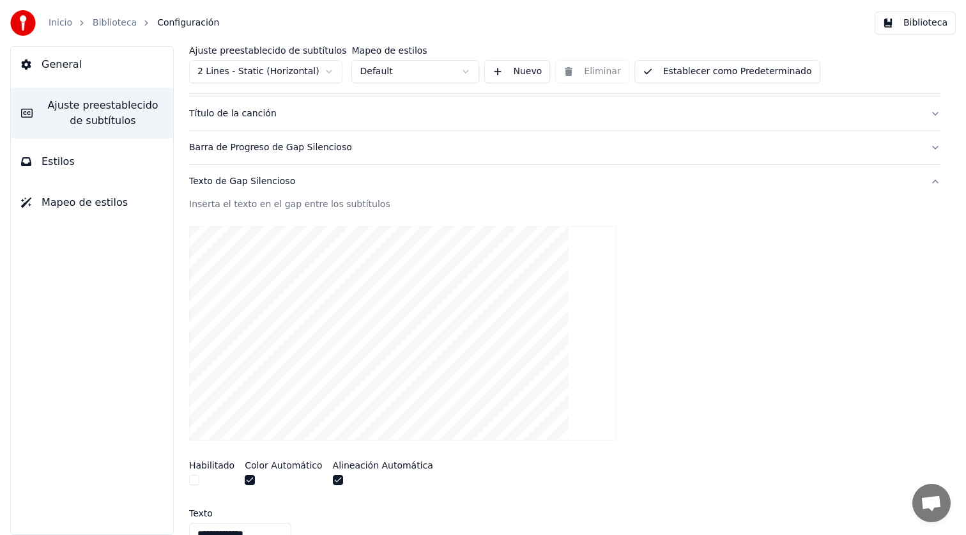
scroll to position [109, 0]
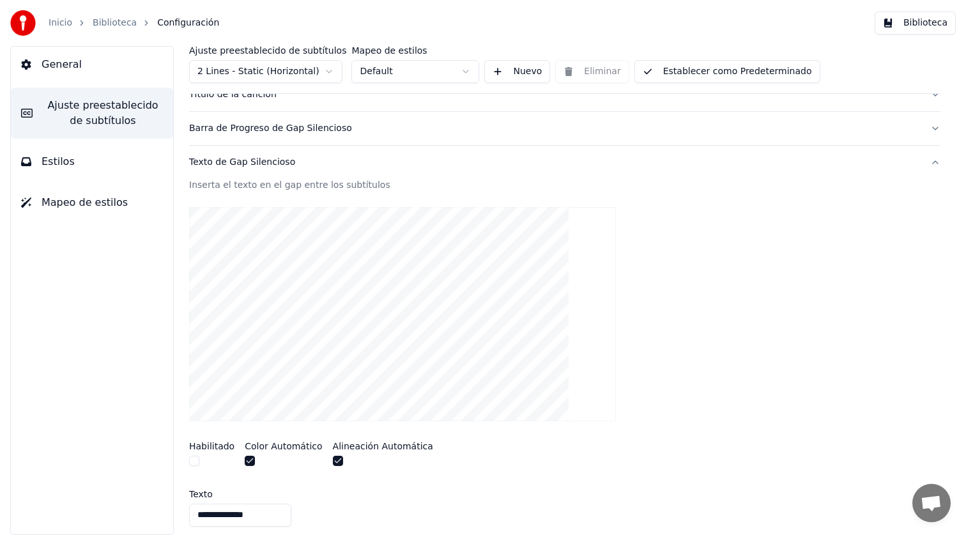
click at [195, 463] on button "button" at bounding box center [194, 461] width 10 height 10
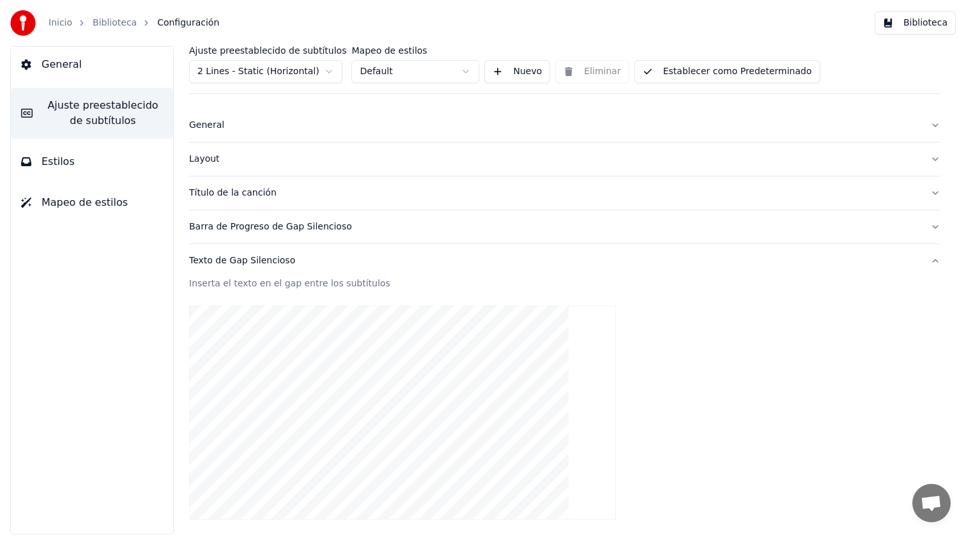
scroll to position [0, 0]
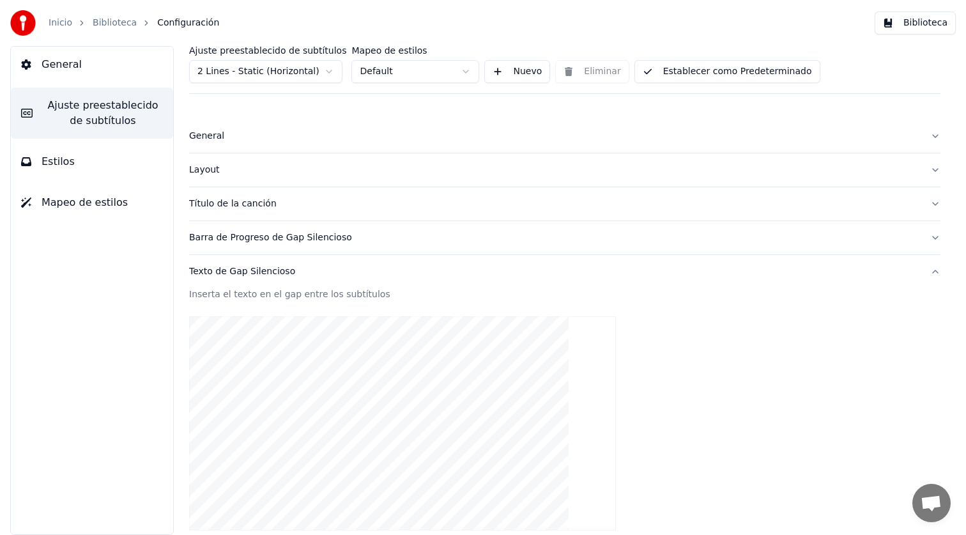
click at [267, 243] on div "Barra de Progreso de Gap Silencioso" at bounding box center [554, 237] width 731 height 13
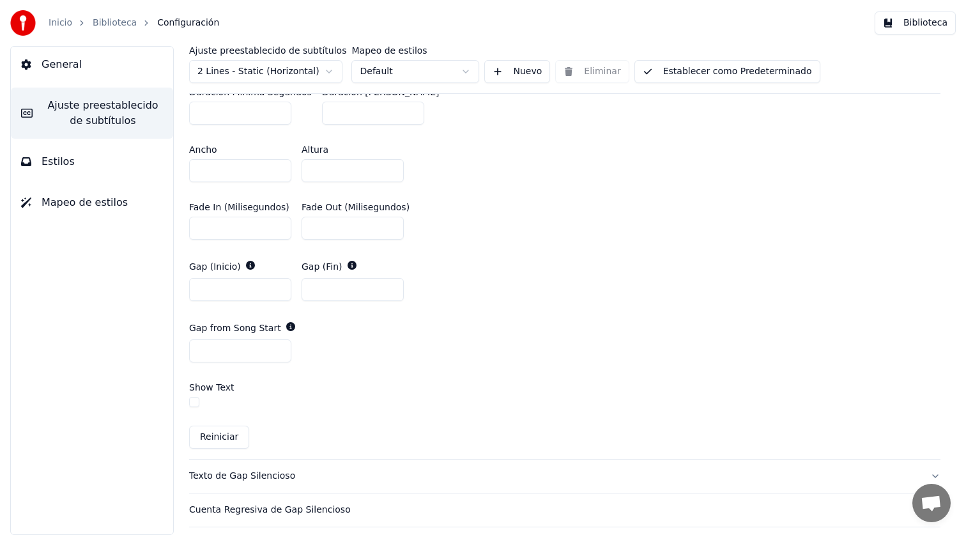
scroll to position [605, 0]
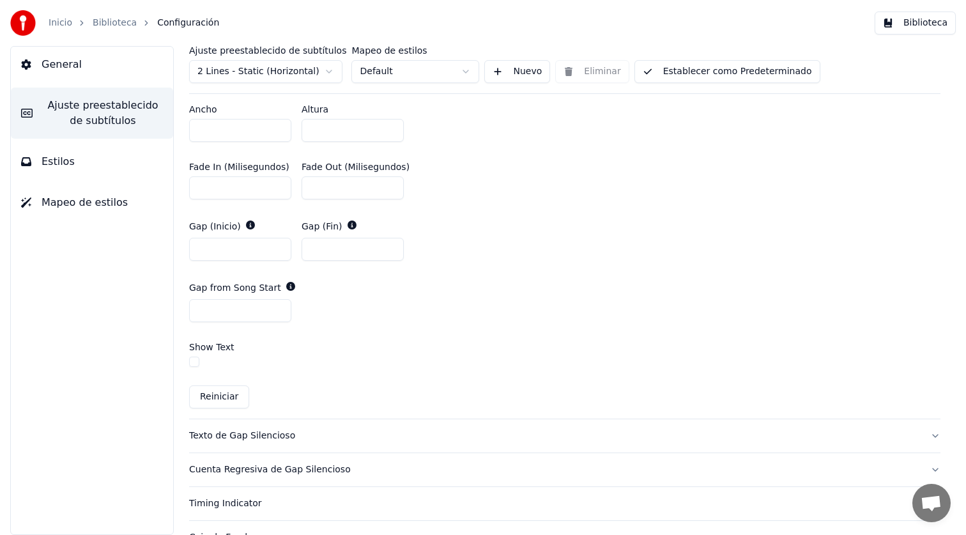
click at [679, 76] on button "Establecer como Predeterminado" at bounding box center [728, 71] width 186 height 23
click at [686, 75] on button "Hecho" at bounding box center [667, 71] width 65 height 23
